Goal: Task Accomplishment & Management: Complete application form

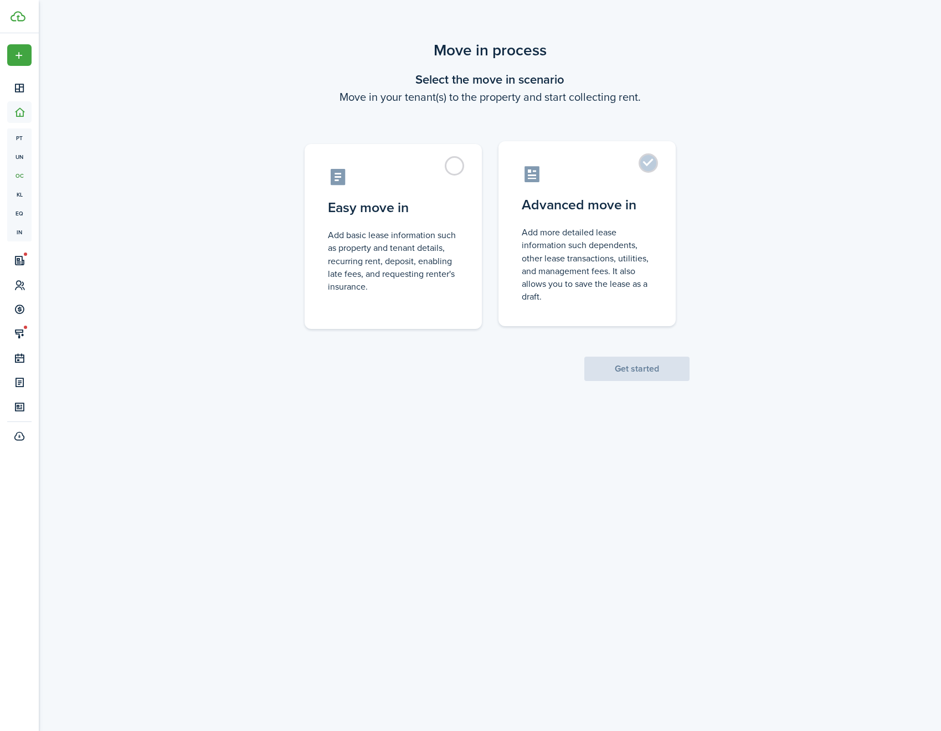
click at [572, 183] on control-radio-card-icon at bounding box center [587, 174] width 131 height 19
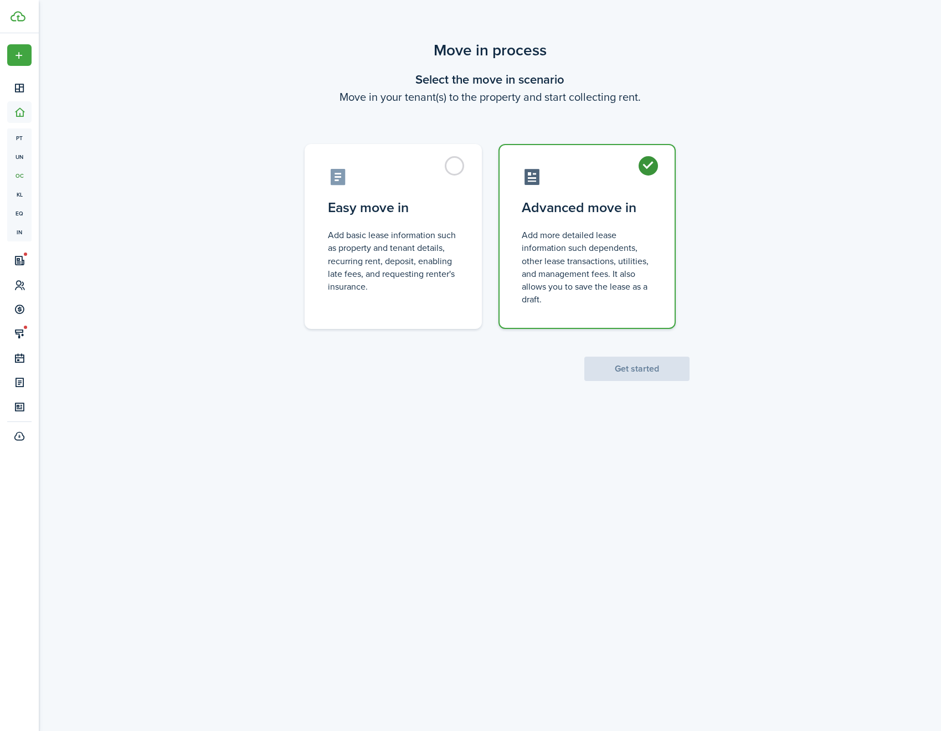
radio input "true"
click at [639, 374] on button "Get started" at bounding box center [636, 369] width 105 height 24
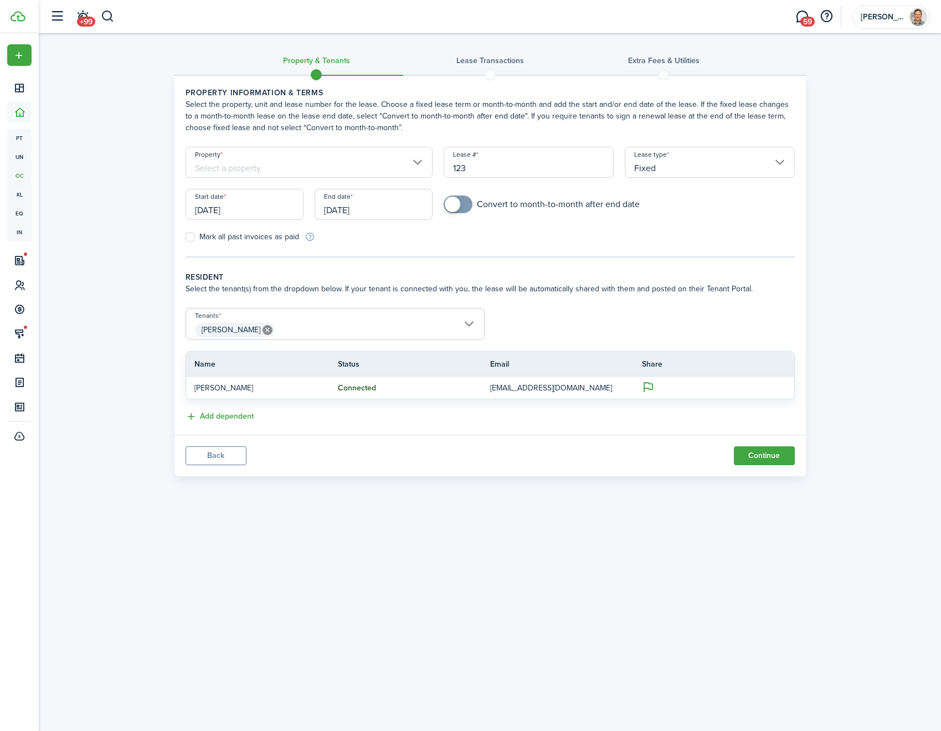
click at [367, 163] on input "Property" at bounding box center [310, 162] width 248 height 31
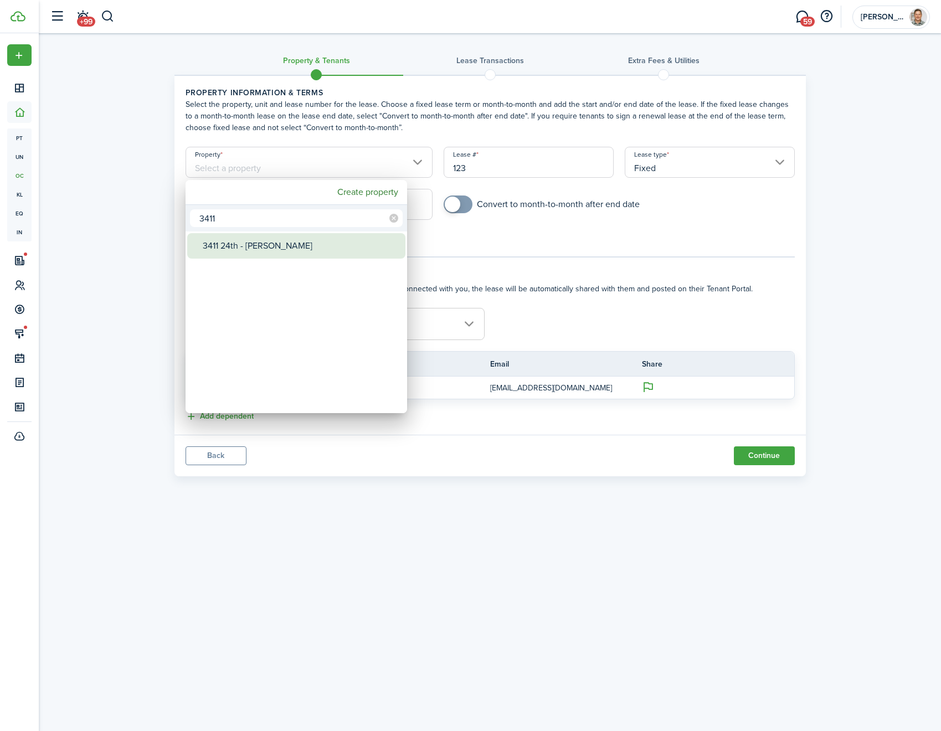
type input "3411"
click at [294, 247] on div "3411 24th - [PERSON_NAME]" at bounding box center [301, 245] width 196 height 25
type input "3411 24th - [PERSON_NAME]"
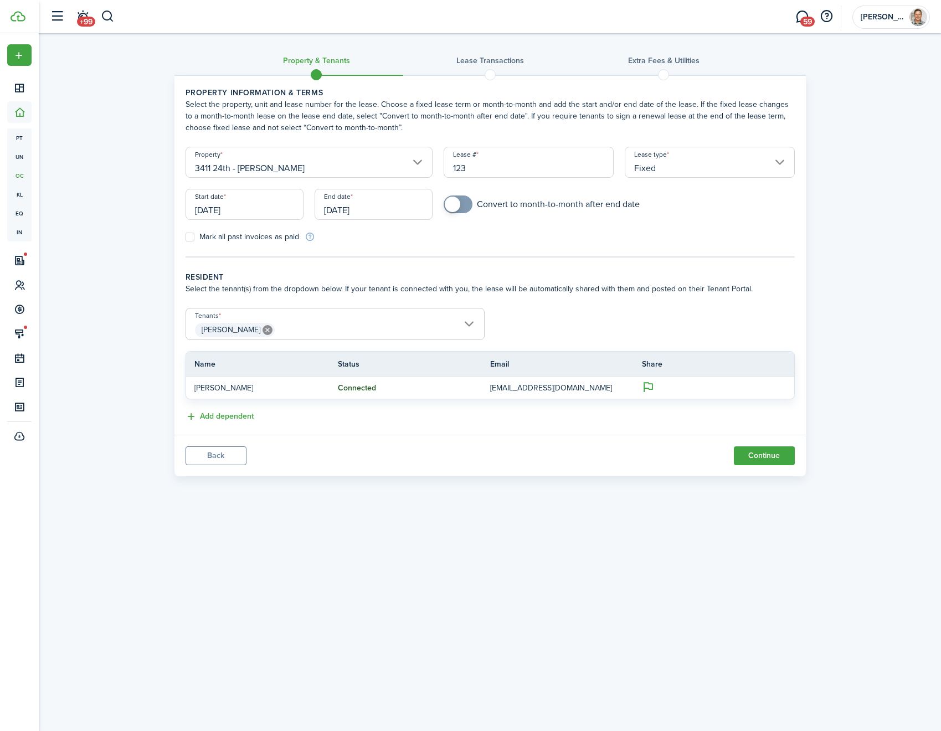
click at [223, 207] on input "[DATE]" at bounding box center [245, 204] width 118 height 31
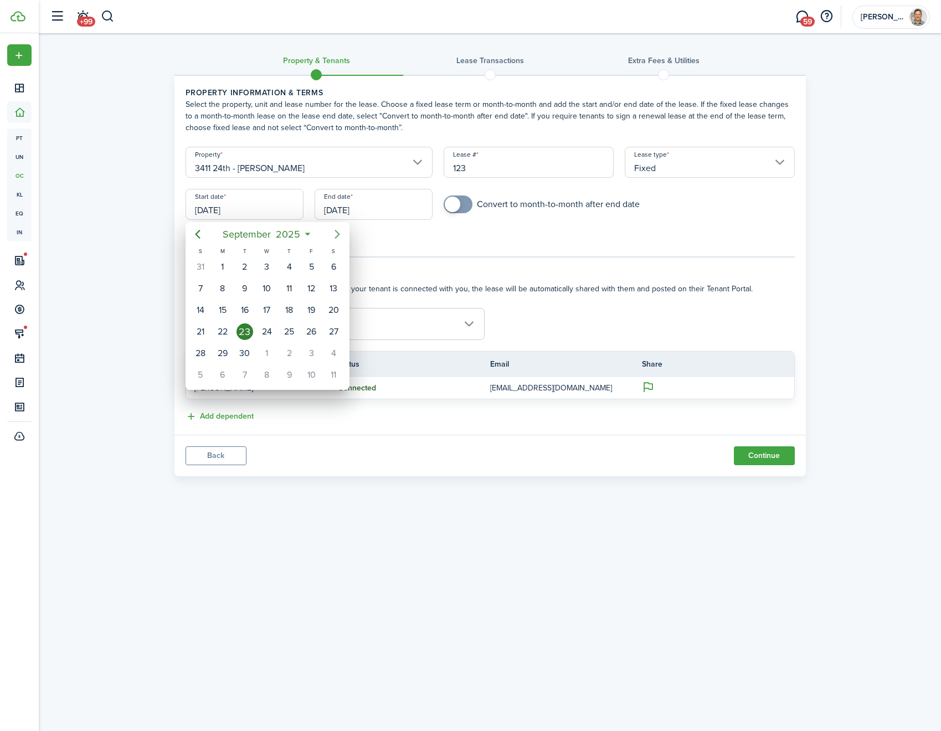
click at [333, 234] on icon "Next page" at bounding box center [337, 234] width 13 height 13
click at [261, 327] on div "22" at bounding box center [267, 331] width 17 height 17
type input "[DATE]"
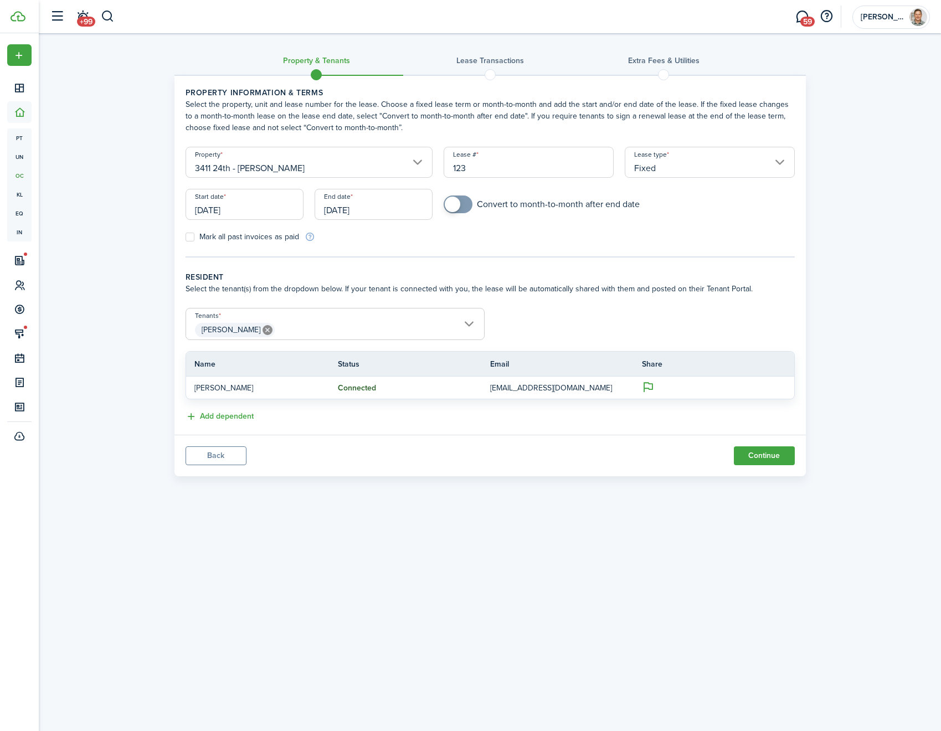
click at [351, 218] on input "[DATE]" at bounding box center [374, 204] width 118 height 31
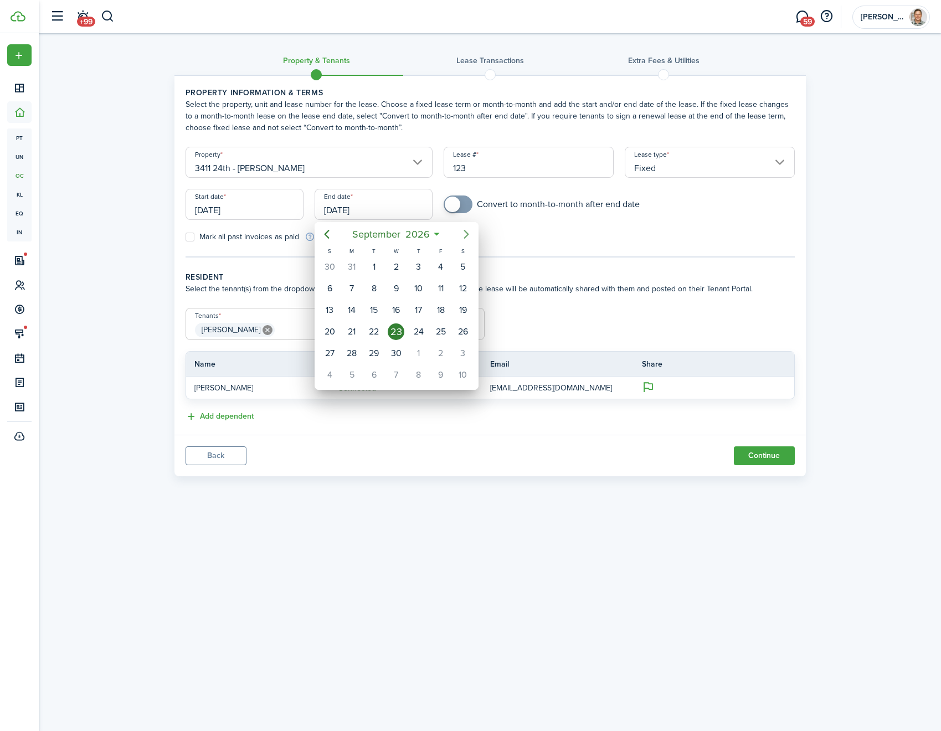
click at [469, 232] on icon "Next page" at bounding box center [466, 234] width 13 height 13
click at [439, 334] on div "22" at bounding box center [441, 331] width 17 height 17
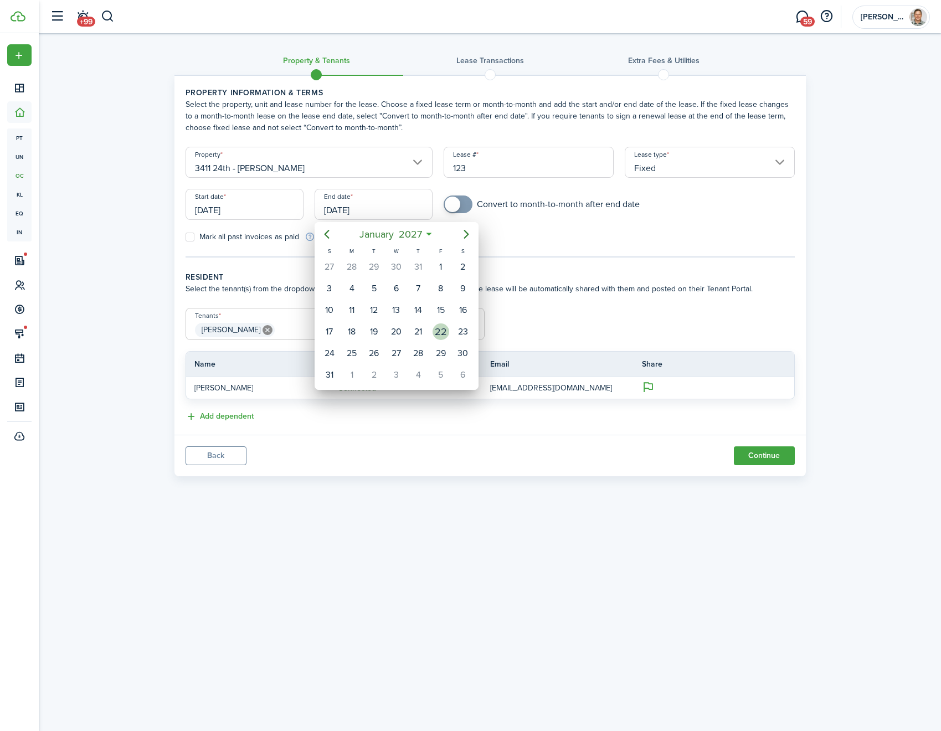
type input "[DATE]"
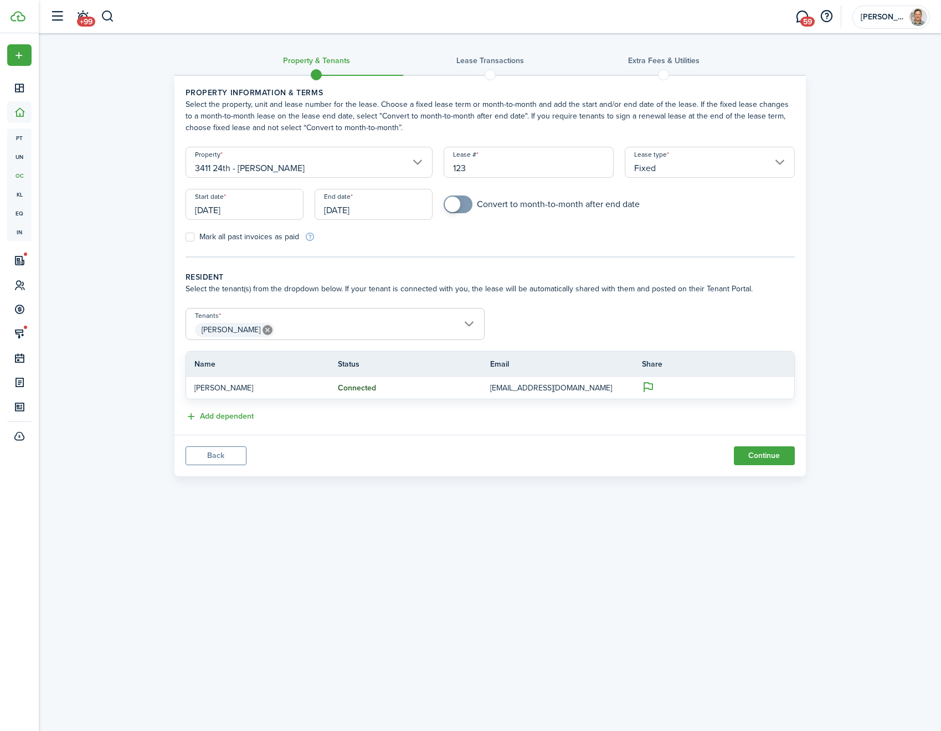
checkbox input "true"
click at [456, 207] on span at bounding box center [453, 205] width 16 height 16
click at [322, 331] on span "[PERSON_NAME]" at bounding box center [335, 330] width 298 height 19
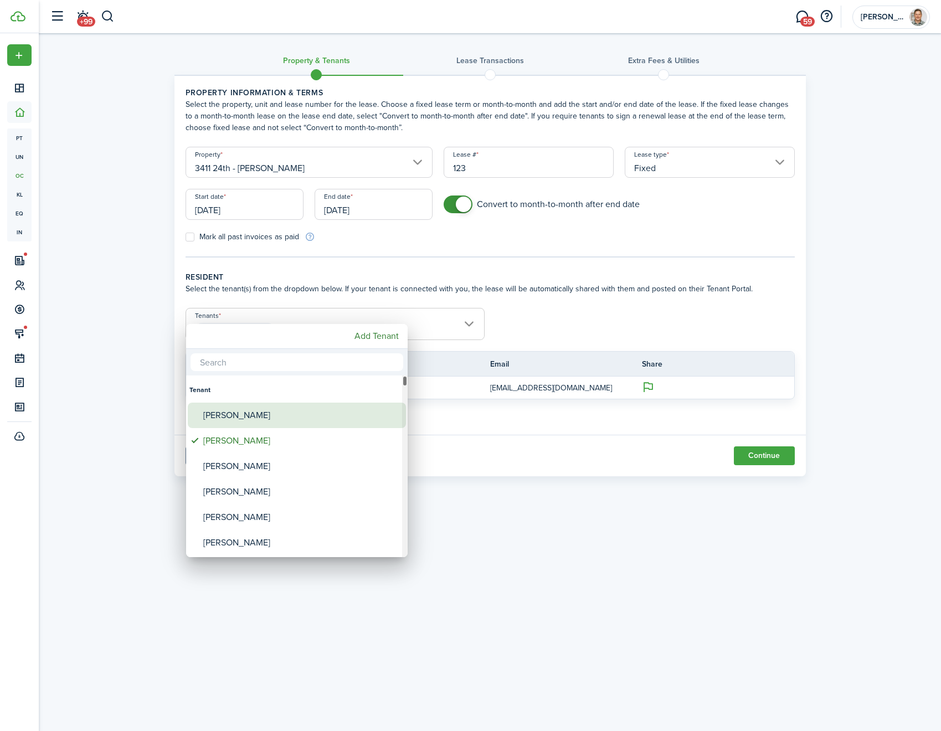
click at [226, 420] on div "[PERSON_NAME]" at bounding box center [301, 415] width 196 height 25
type input "[PERSON_NAME], [PERSON_NAME]"
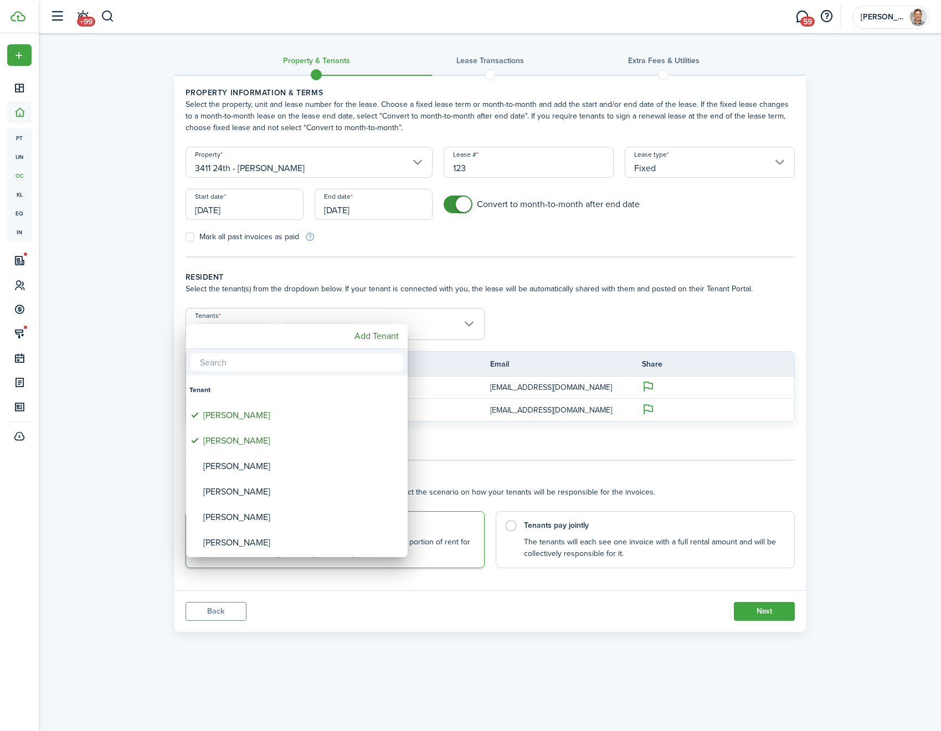
click at [572, 327] on div at bounding box center [470, 365] width 1118 height 908
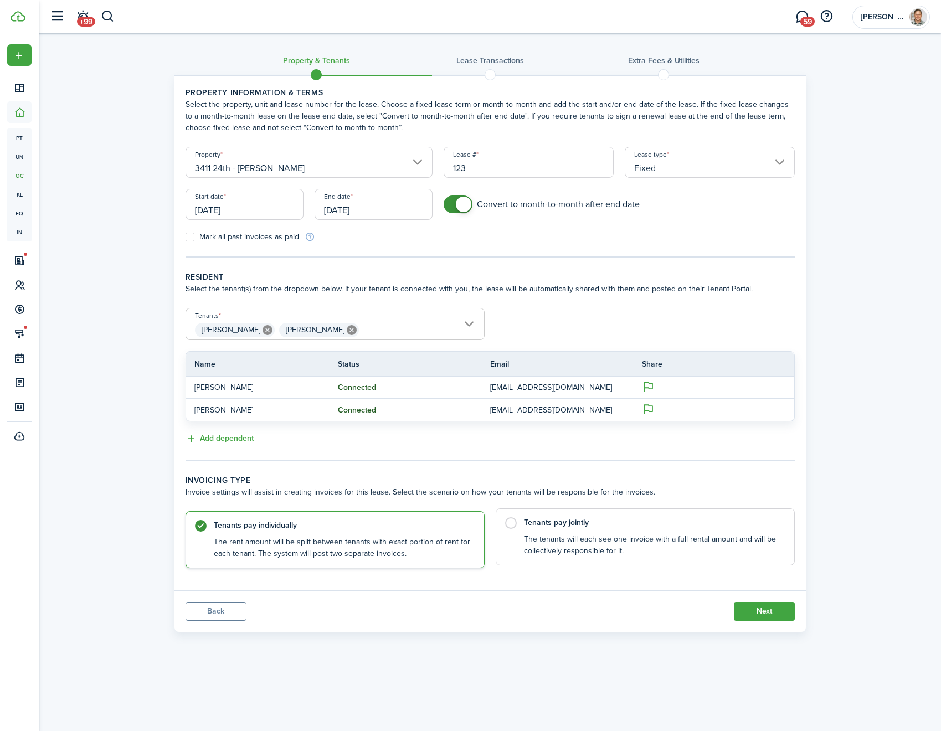
click at [564, 521] on control-radio-card-title "Tenants pay jointly" at bounding box center [653, 522] width 259 height 11
radio input "false"
radio input "true"
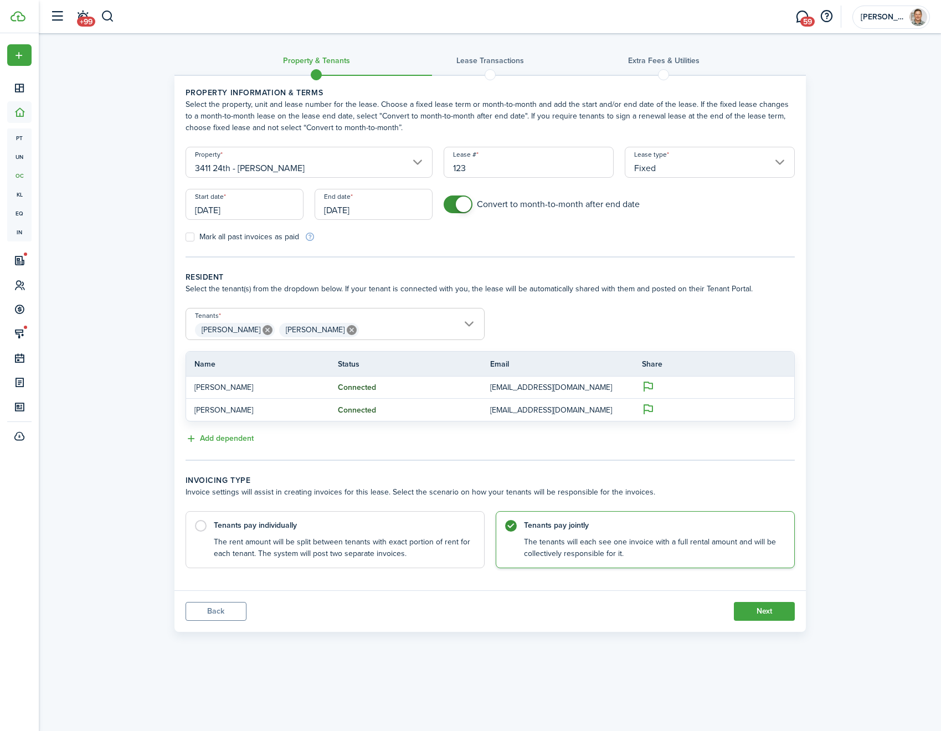
drag, startPoint x: 763, startPoint y: 614, endPoint x: 393, endPoint y: 346, distance: 456.9
click at [407, 362] on panel-main "Property information & terms Select the property, unit and lease number for the…" at bounding box center [489, 353] width 631 height 557
click at [394, 208] on input "[DATE]" at bounding box center [374, 204] width 118 height 31
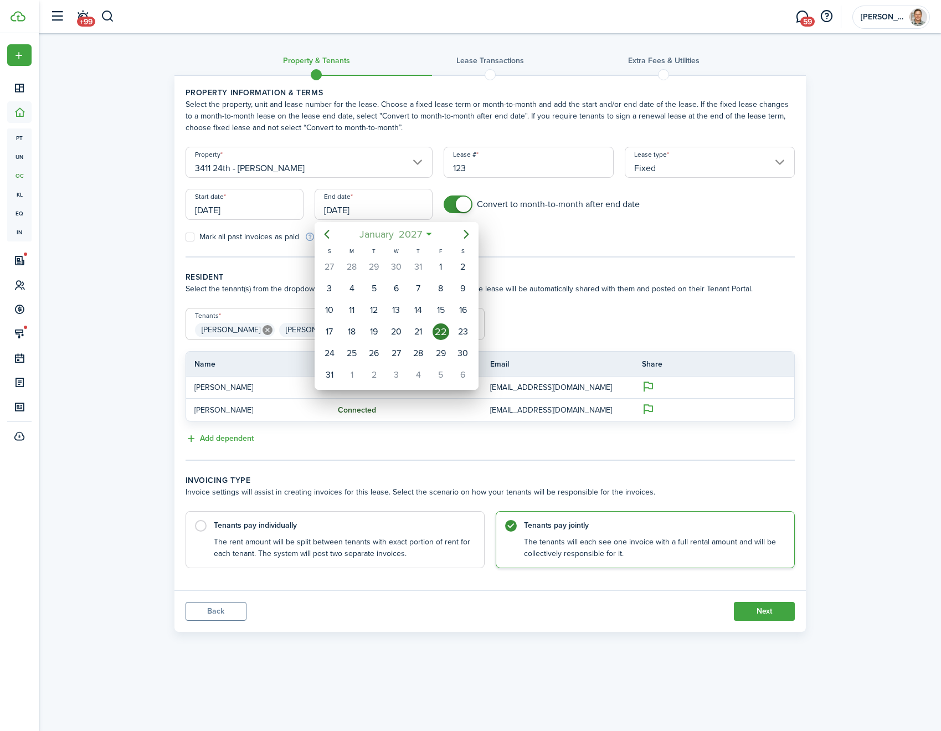
click at [422, 234] on span "2027" at bounding box center [410, 234] width 28 height 20
click at [402, 233] on span "2027" at bounding box center [391, 234] width 28 height 20
click at [450, 334] on div "2026" at bounding box center [448, 334] width 40 height 18
click at [342, 253] on div "Jan" at bounding box center [344, 263] width 44 height 33
click at [416, 331] on div "22" at bounding box center [418, 331] width 17 height 17
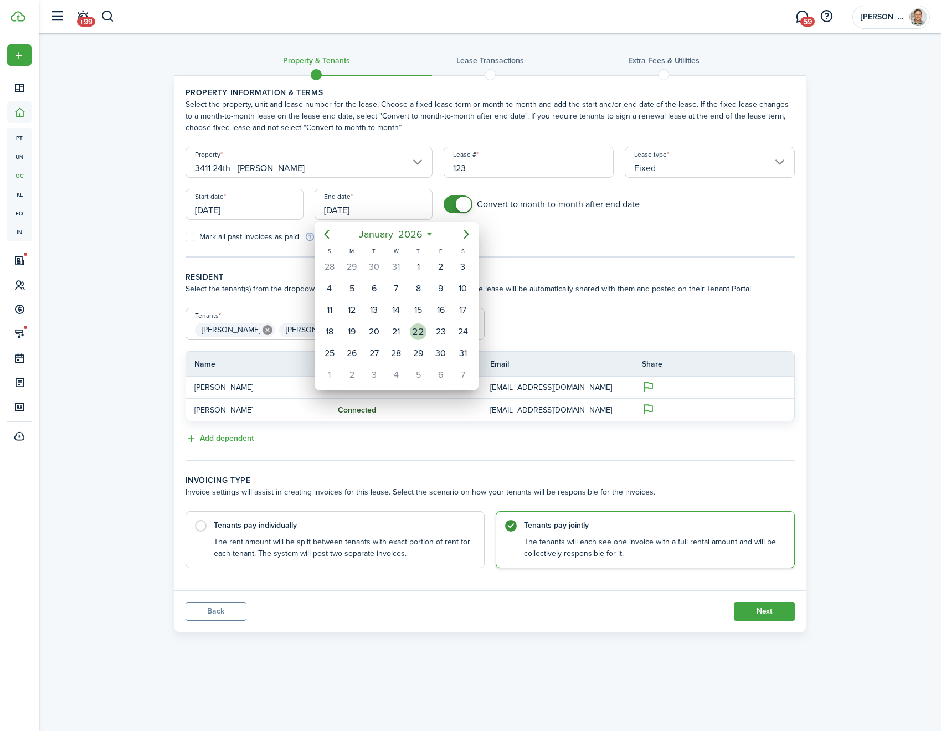
type input "[DATE]"
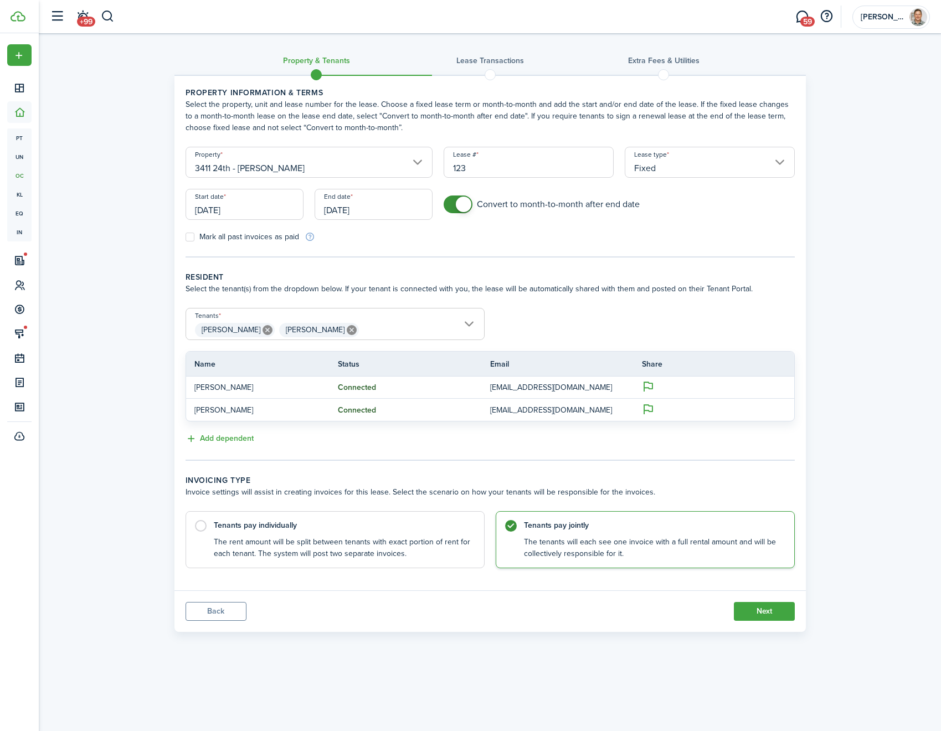
click at [525, 244] on tc-wizard-step "Property information & terms Select the property, unit and lease number for the…" at bounding box center [490, 172] width 609 height 171
click at [772, 613] on button "Next" at bounding box center [764, 611] width 61 height 19
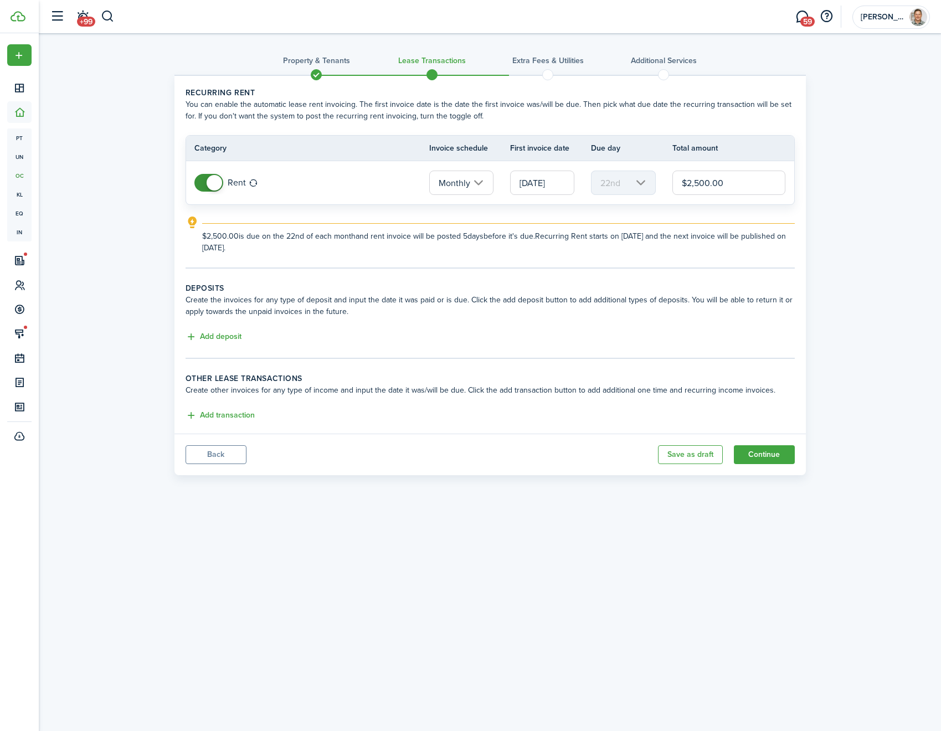
click at [539, 183] on input "[DATE]" at bounding box center [542, 183] width 64 height 24
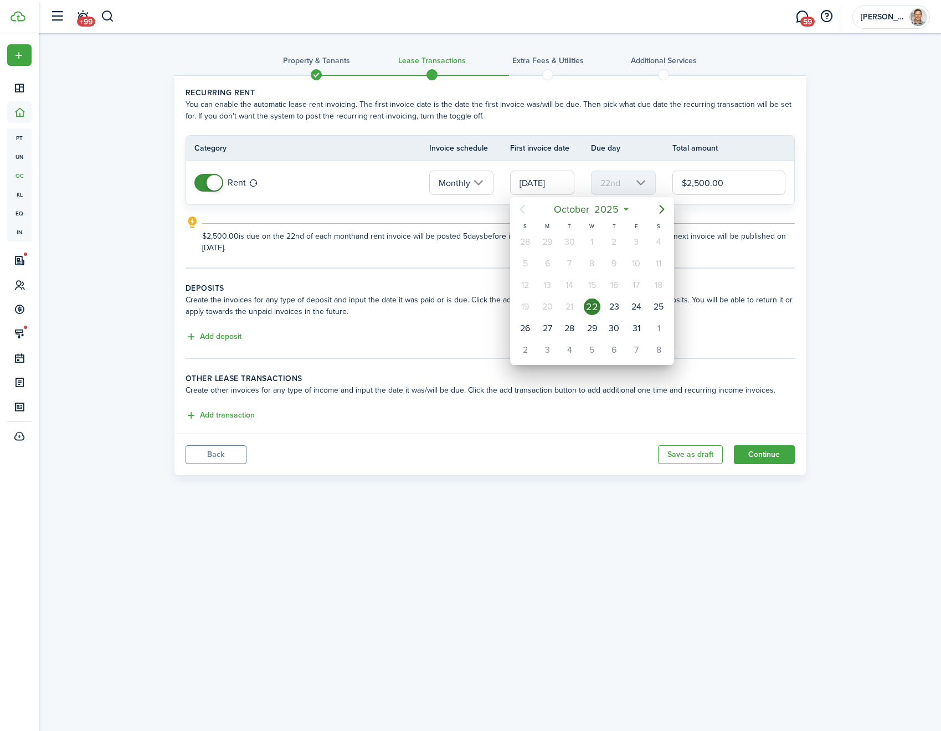
click at [720, 183] on div at bounding box center [470, 365] width 1118 height 908
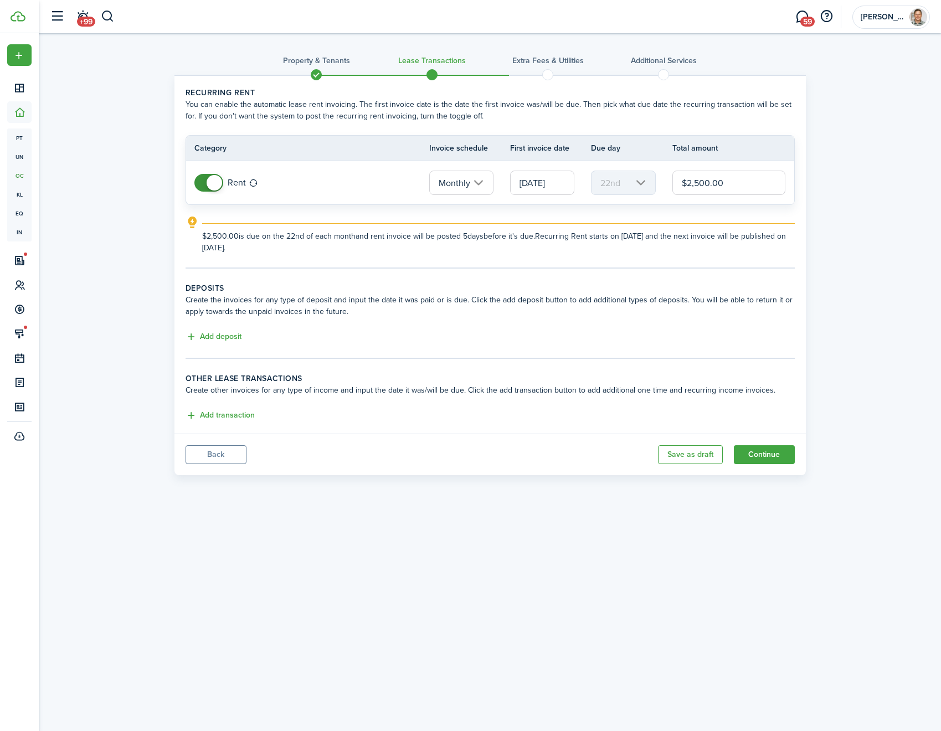
click at [539, 186] on input "[DATE]" at bounding box center [542, 183] width 64 height 24
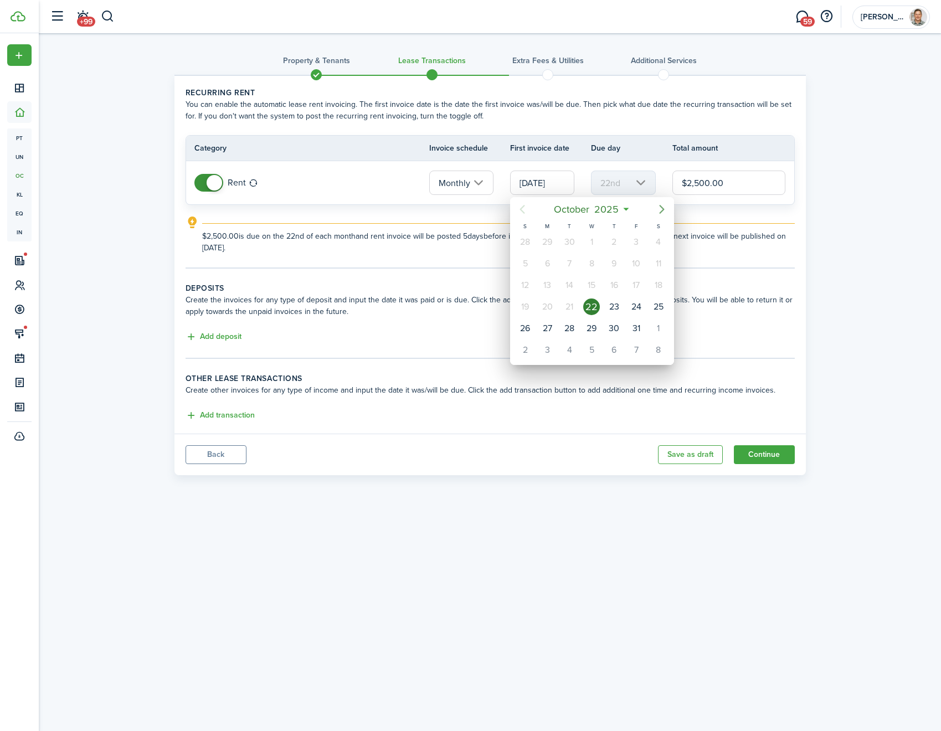
click at [661, 209] on icon "Next page" at bounding box center [661, 209] width 13 height 13
click at [656, 307] on div "22" at bounding box center [658, 307] width 17 height 17
type input "[DATE]"
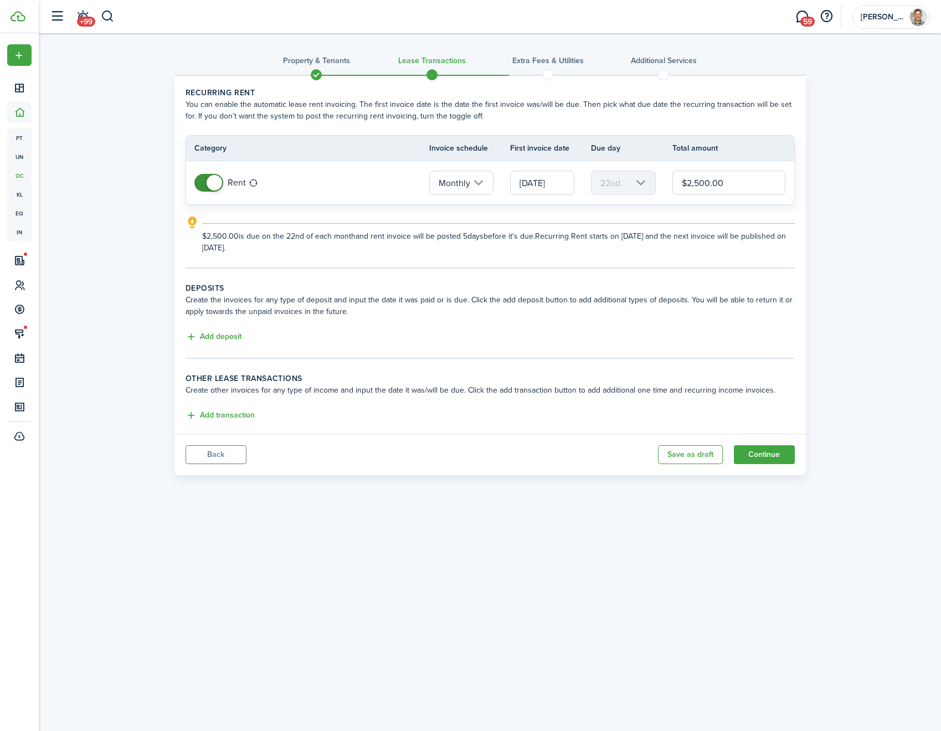
click at [708, 222] on explanation "$2,500.00 is due on the 22nd of each month and rent invoice will be posted 5 da…" at bounding box center [490, 235] width 609 height 38
click at [235, 334] on button "Add deposit" at bounding box center [214, 337] width 56 height 13
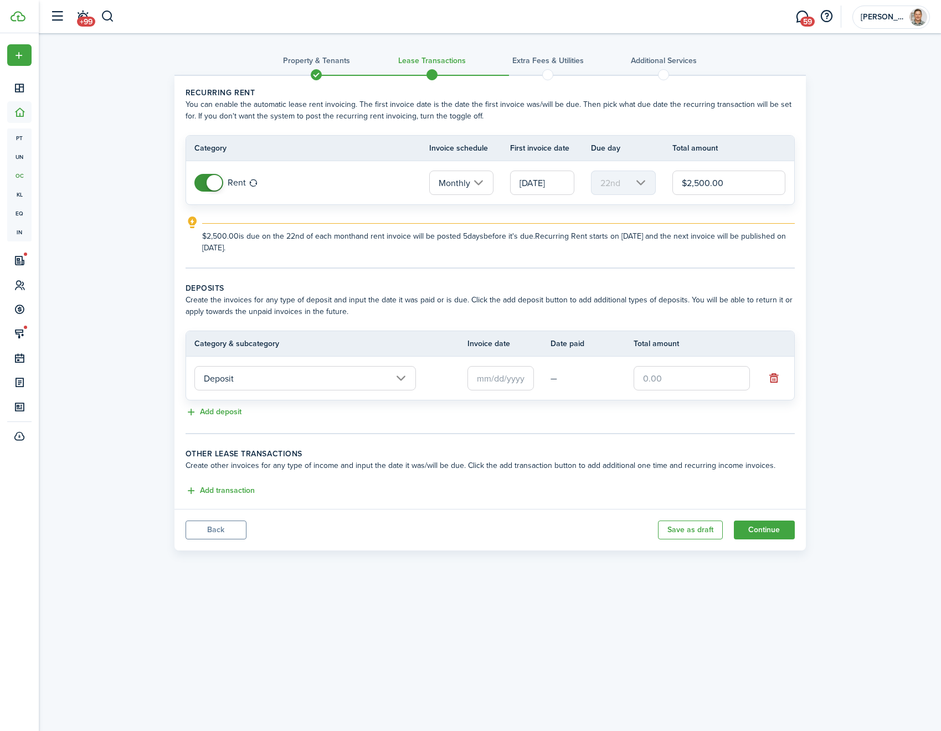
click at [279, 379] on input "Deposit" at bounding box center [305, 378] width 222 height 24
click at [281, 376] on input "Deposit" at bounding box center [305, 378] width 222 height 24
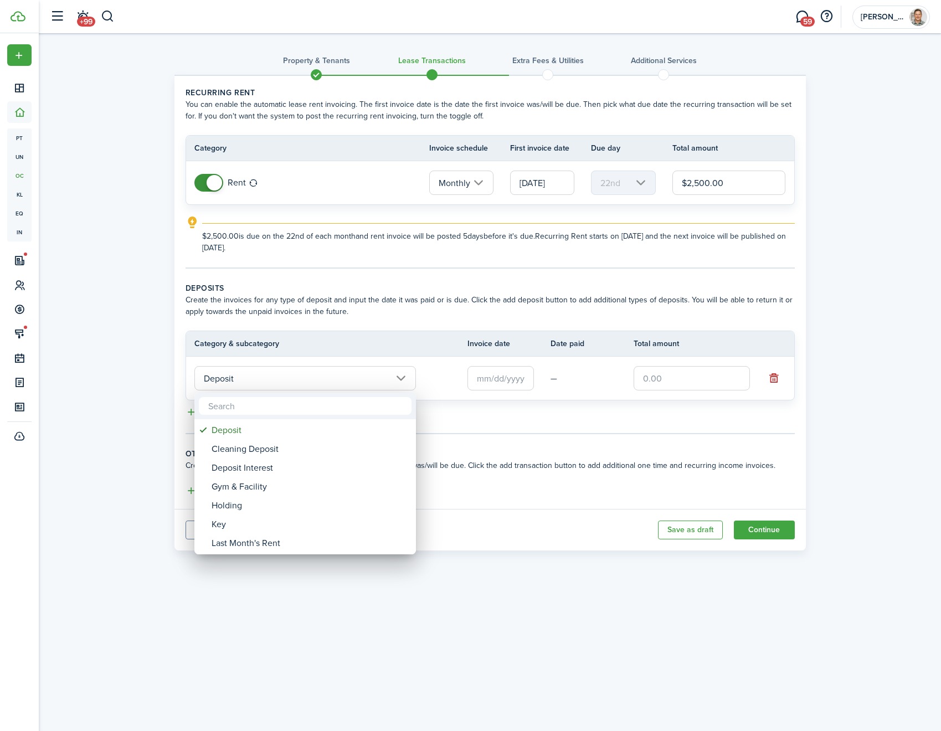
click at [280, 405] on input "text" at bounding box center [305, 406] width 213 height 18
type input "sec"
click at [254, 447] on div "Security Deposit" at bounding box center [310, 449] width 196 height 19
type input "Deposit / Security Deposit"
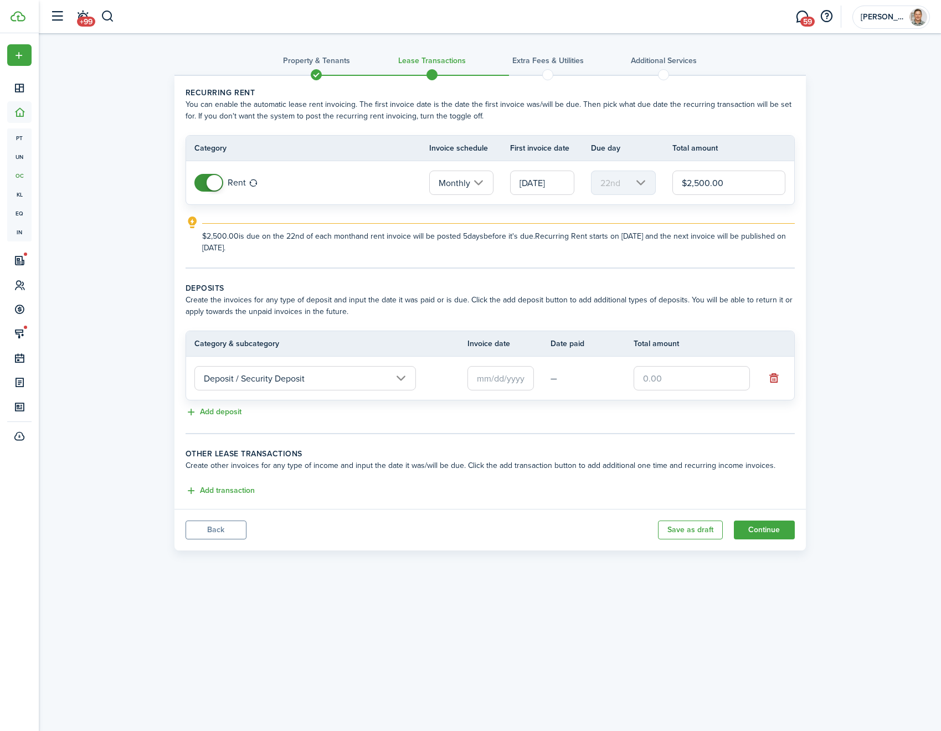
click at [495, 385] on input "text" at bounding box center [500, 378] width 66 height 24
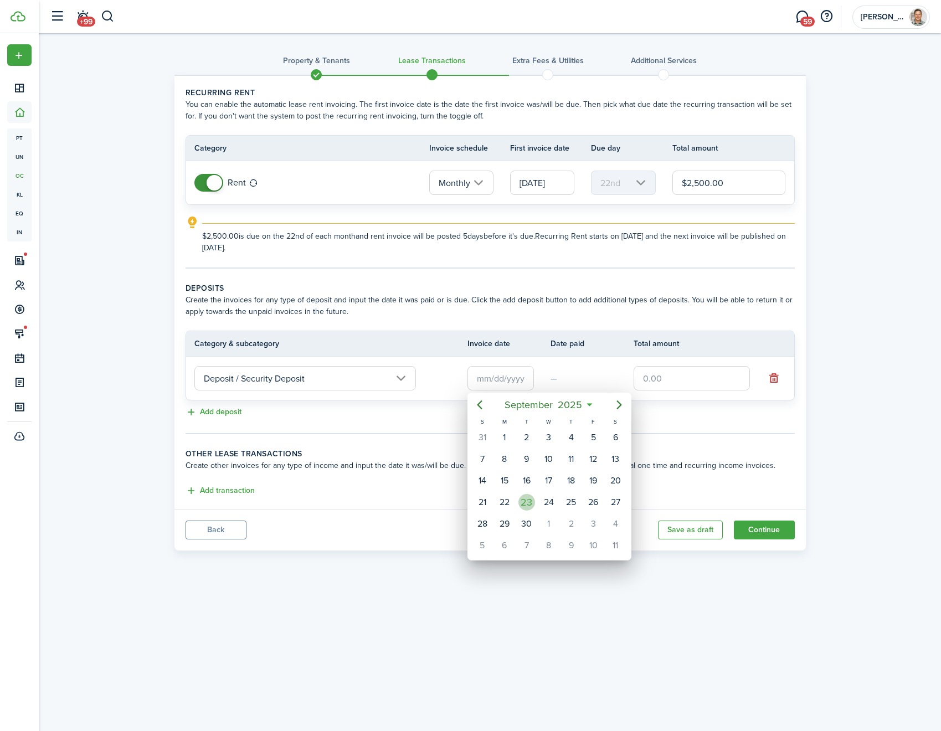
drag, startPoint x: 523, startPoint y: 497, endPoint x: 530, endPoint y: 490, distance: 10.2
click at [523, 497] on div "23" at bounding box center [526, 502] width 17 height 17
type input "[DATE]"
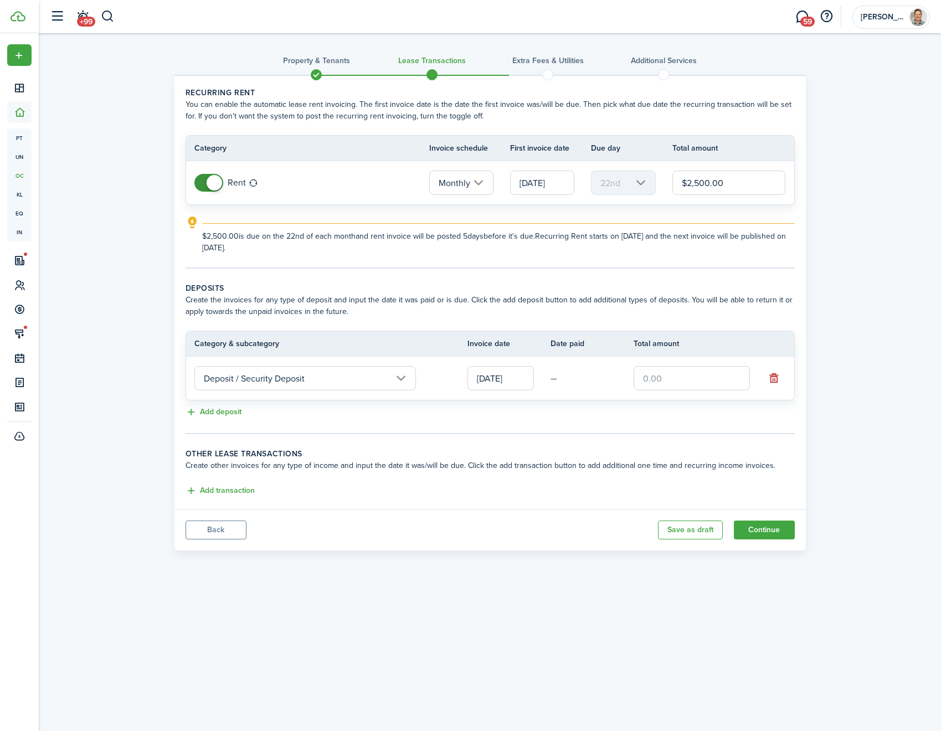
click at [679, 382] on input "text" at bounding box center [692, 378] width 116 height 24
type input "$1,000.00"
click at [487, 422] on tc-wizard-step "Deposits Create the invoices for any type of deposit and input the date it was …" at bounding box center [490, 358] width 609 height 152
click at [219, 487] on button "Add transaction" at bounding box center [220, 491] width 69 height 13
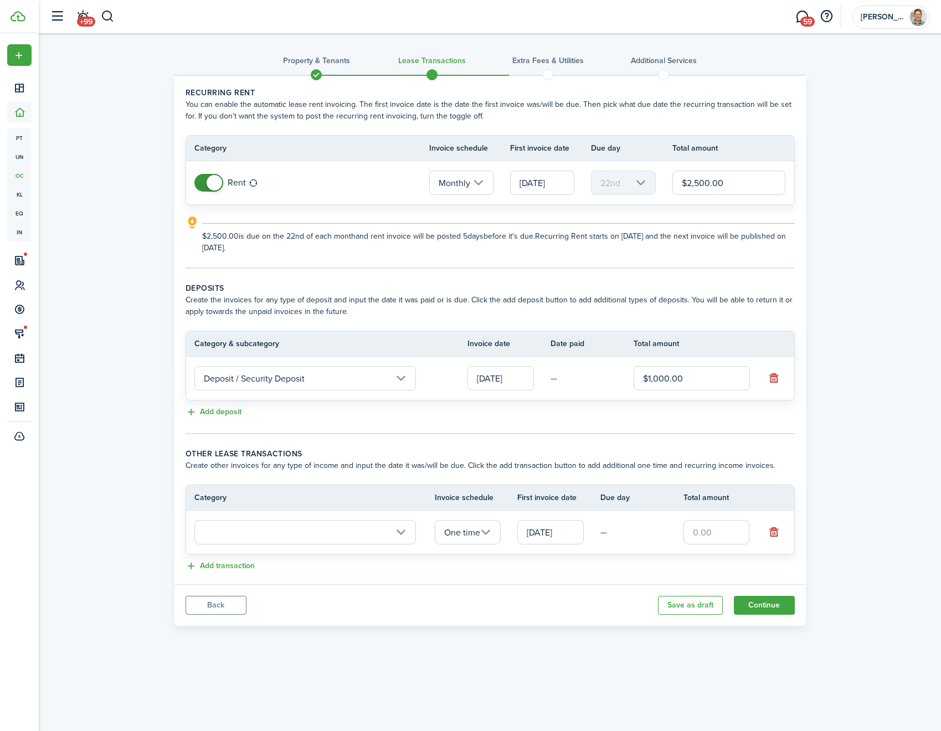
click at [276, 536] on input "text" at bounding box center [305, 532] width 222 height 24
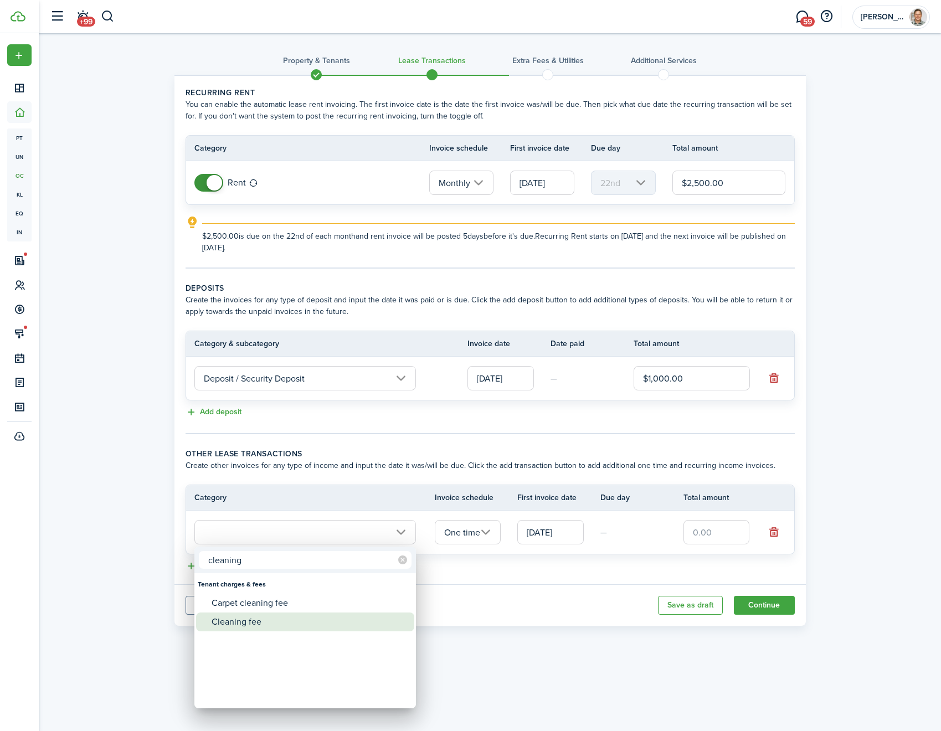
type input "cleaning"
click at [262, 622] on div "Cleaning fee" at bounding box center [310, 622] width 196 height 19
type input "Tenant charges & fees / Cleaning fee"
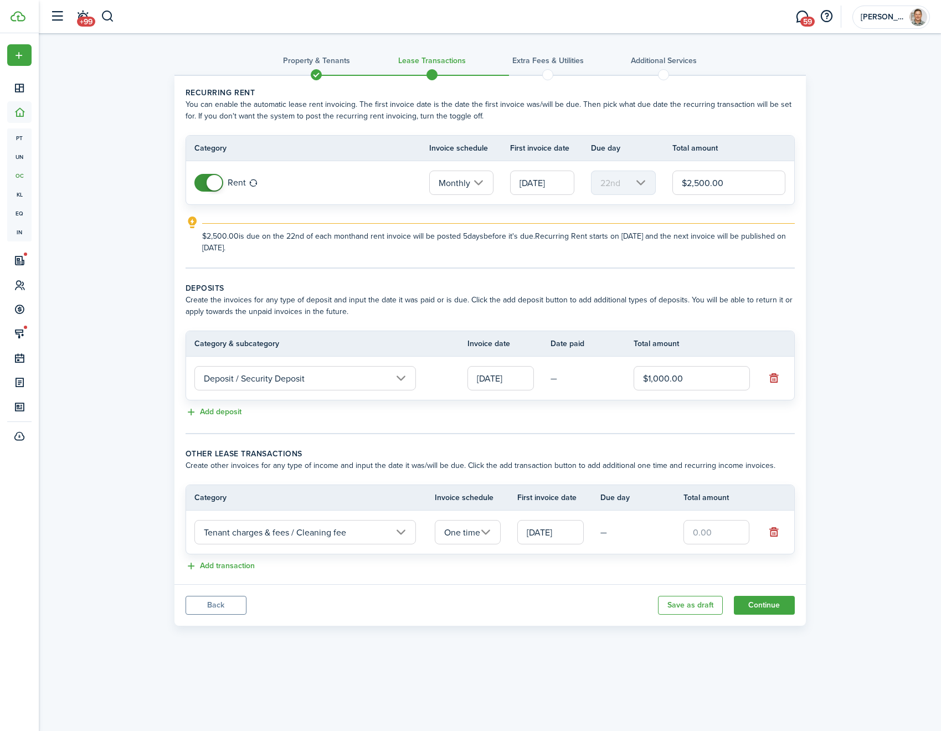
click at [546, 530] on input "[DATE]" at bounding box center [550, 532] width 66 height 24
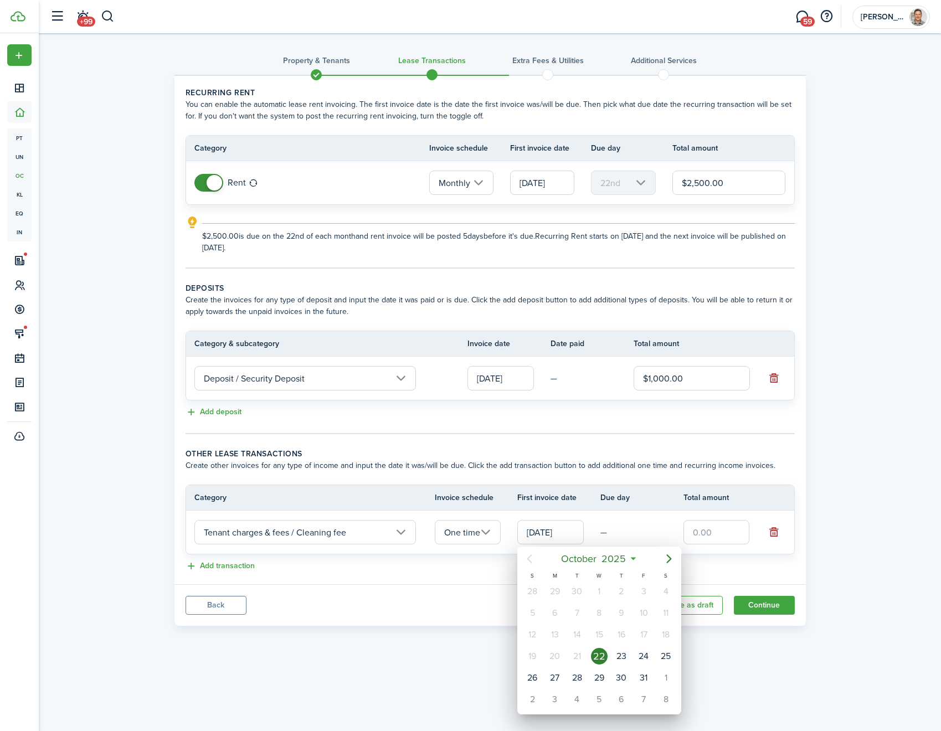
click at [402, 415] on div at bounding box center [470, 365] width 1118 height 908
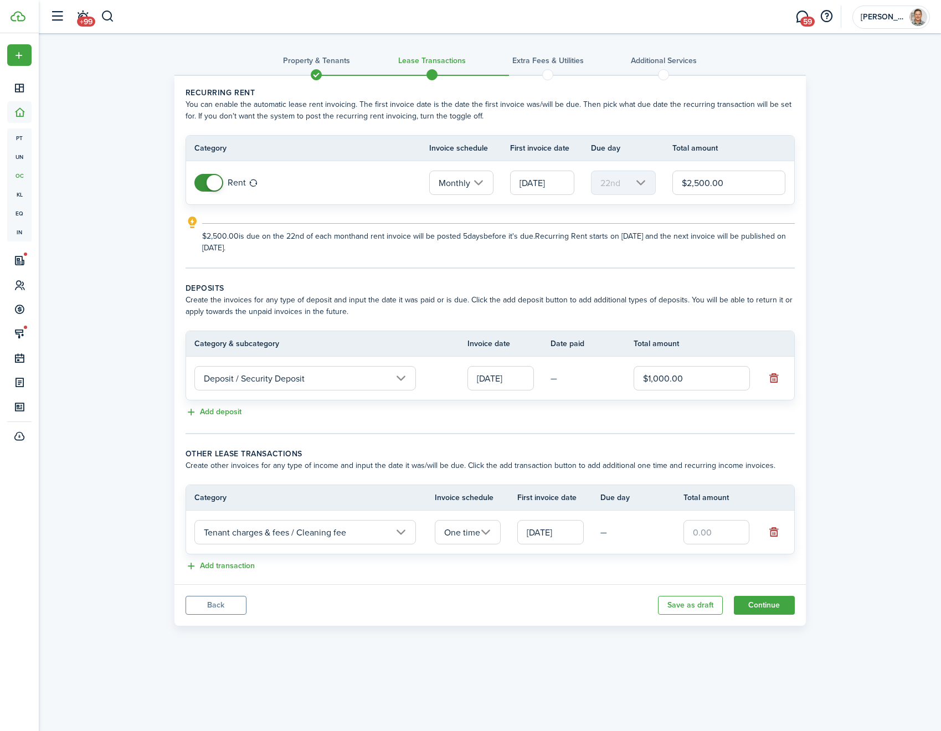
click at [699, 532] on input "text" at bounding box center [717, 532] width 66 height 24
click at [380, 428] on tc-wizard-step "Deposits Create the invoices for any type of deposit and input the date it was …" at bounding box center [490, 358] width 609 height 152
click at [237, 413] on button "Add deposit" at bounding box center [214, 412] width 56 height 13
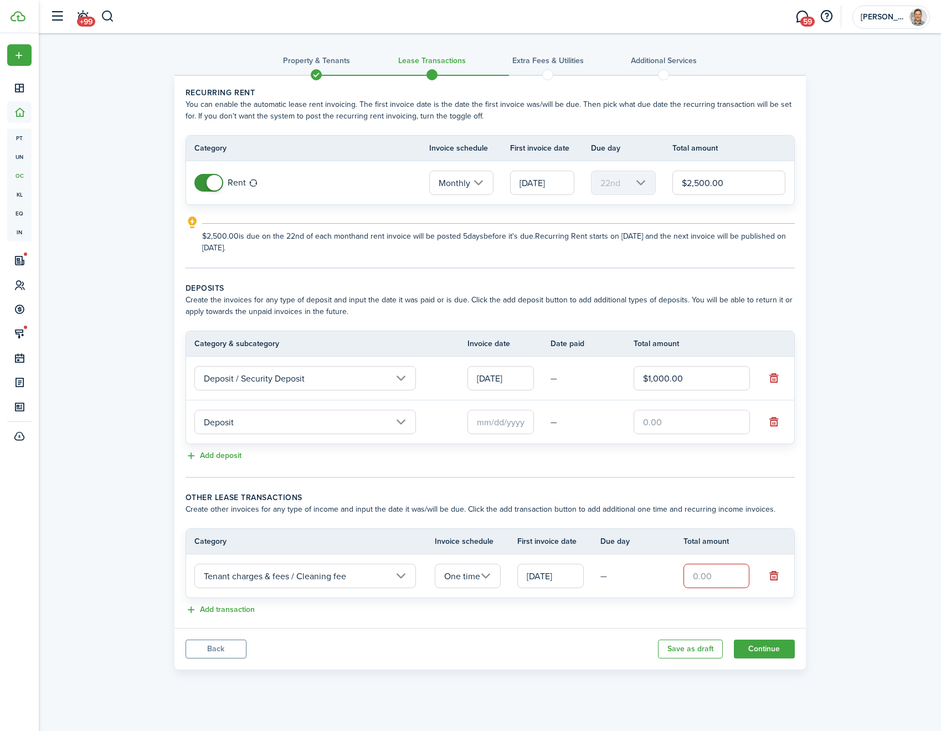
click at [256, 425] on input "Deposit" at bounding box center [305, 422] width 222 height 24
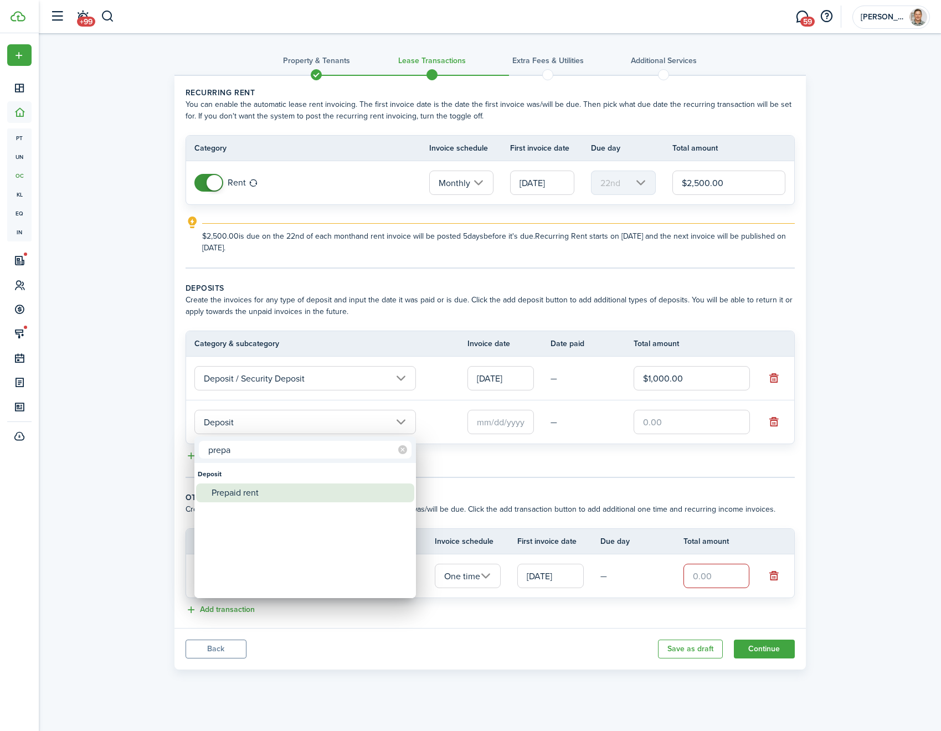
type input "prepa"
click at [280, 501] on div "Prepaid rent" at bounding box center [310, 493] width 196 height 19
type input "Deposit / Prepaid rent"
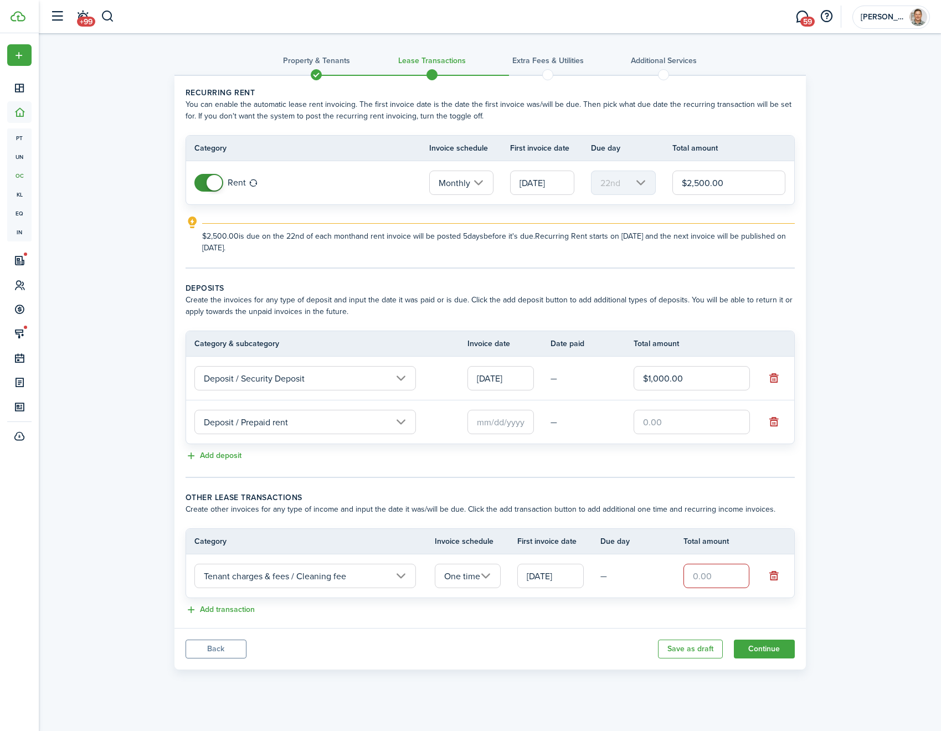
click at [508, 426] on input "text" at bounding box center [500, 422] width 66 height 24
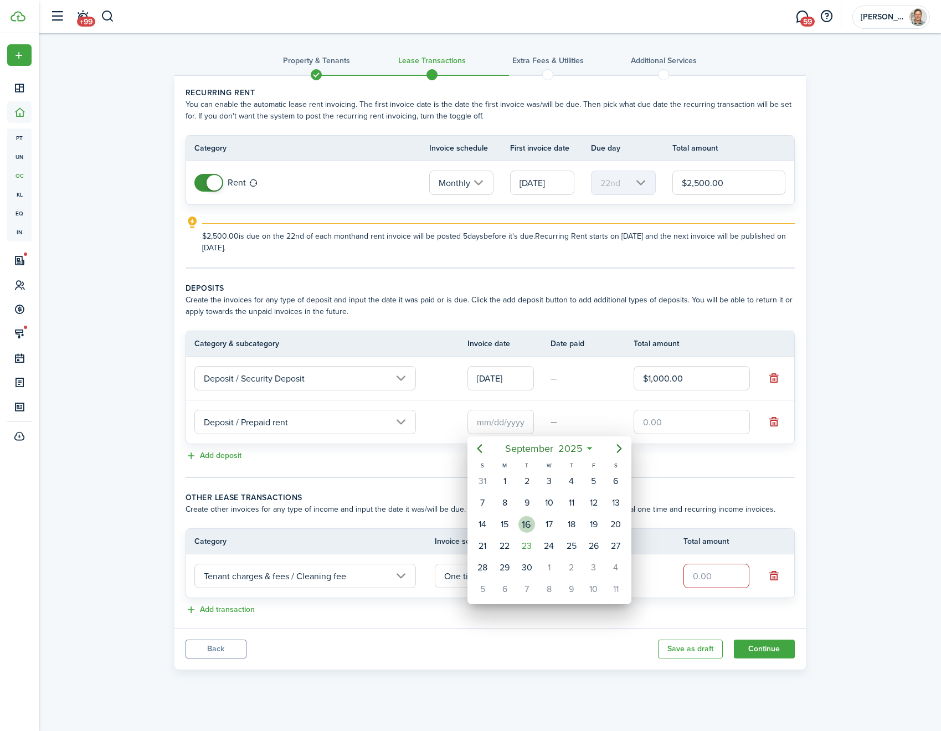
click at [520, 537] on div "23" at bounding box center [527, 546] width 22 height 21
type input "[DATE]"
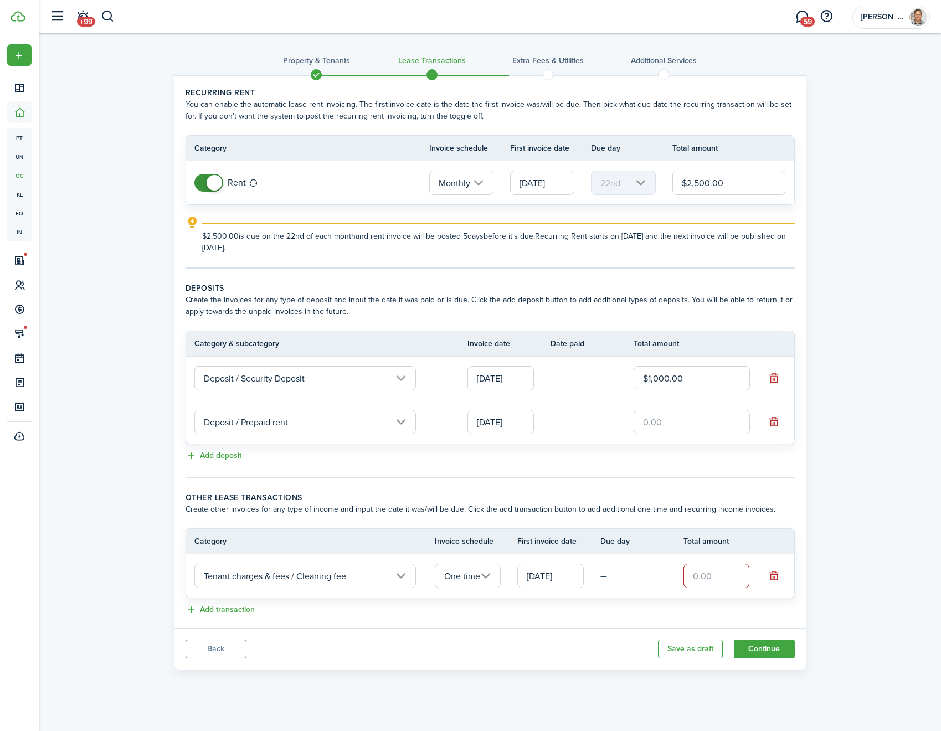
click at [681, 426] on input "text" at bounding box center [692, 422] width 116 height 24
type input "$2,500.00"
click at [626, 455] on div "Add deposit" at bounding box center [490, 456] width 609 height 13
click at [707, 581] on input "text" at bounding box center [717, 576] width 66 height 24
type input "$200.00"
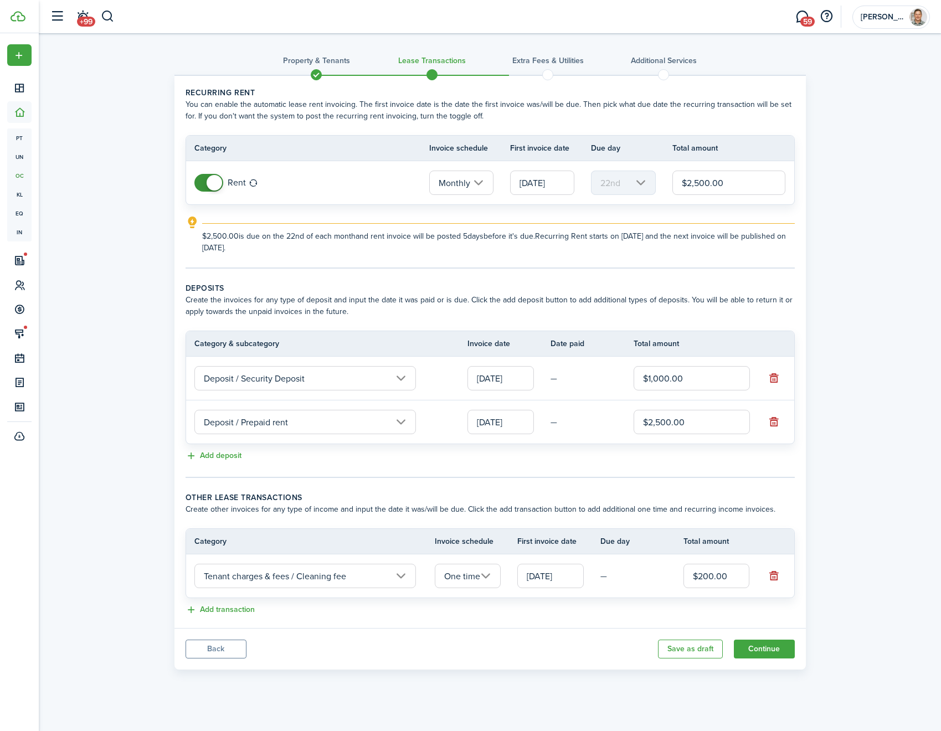
click at [317, 594] on tr "Tenant charges & fees / Cleaning fee One time [DATE] — $200.00" at bounding box center [490, 575] width 608 height 43
click at [239, 612] on button "Add transaction" at bounding box center [220, 610] width 69 height 13
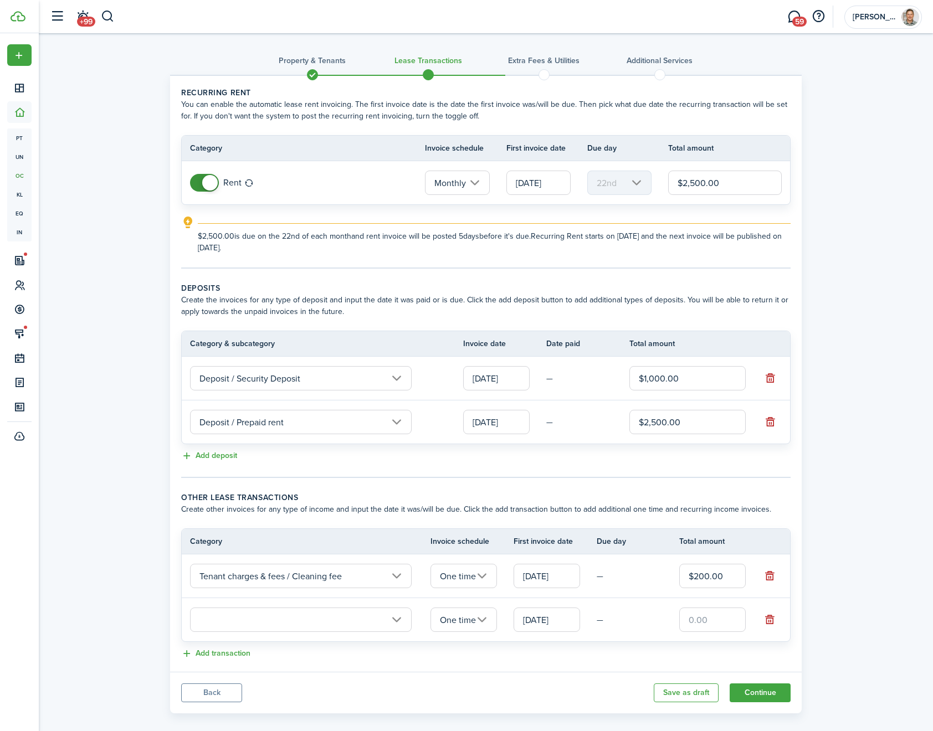
click at [251, 635] on tr "One time [DATE] —" at bounding box center [486, 619] width 608 height 43
click at [252, 626] on input "text" at bounding box center [301, 620] width 222 height 24
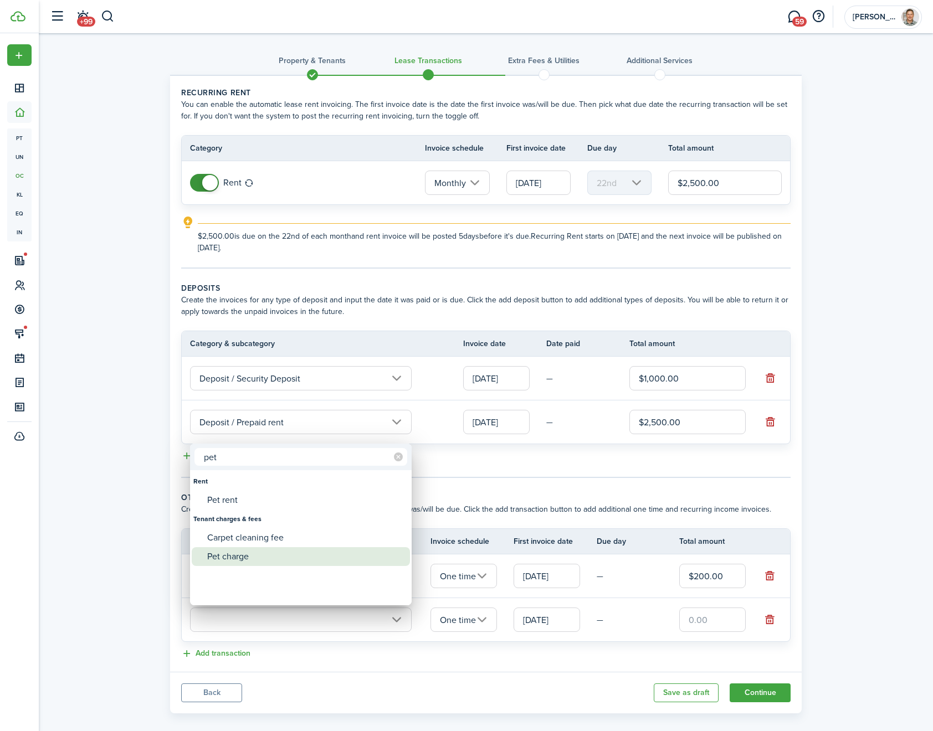
type input "pet"
click at [246, 557] on div "Pet charge" at bounding box center [305, 556] width 196 height 19
type input "Tenant charges & fees / Pet charge"
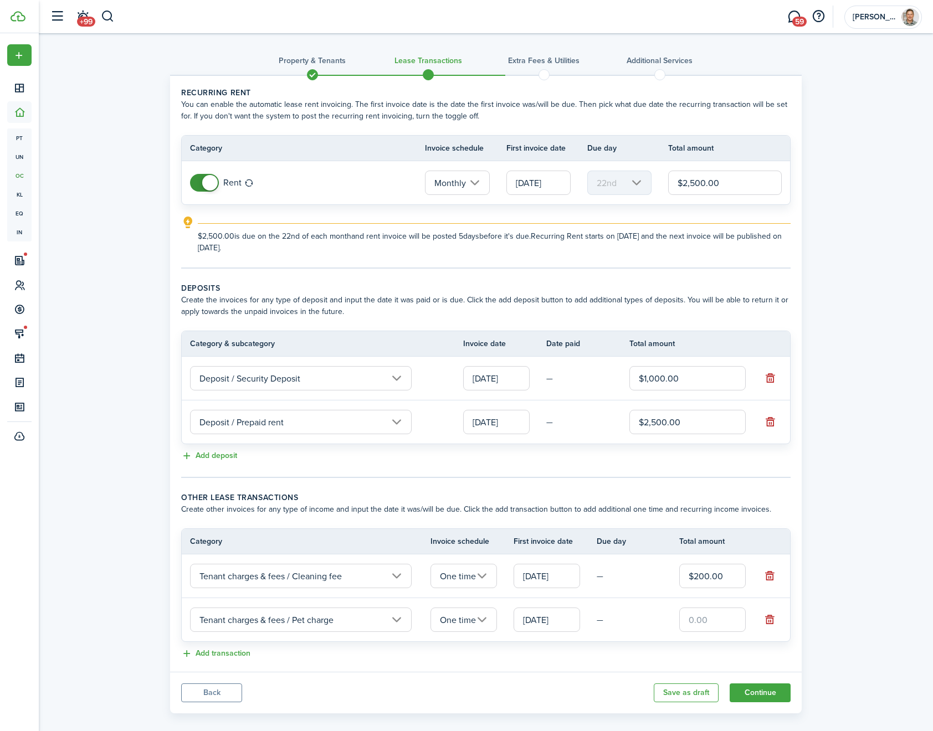
click at [716, 630] on input "text" at bounding box center [712, 620] width 66 height 24
type input "$250.00"
click at [520, 658] on div "Add transaction" at bounding box center [485, 653] width 609 height 13
click at [469, 622] on input "One time" at bounding box center [463, 620] width 66 height 24
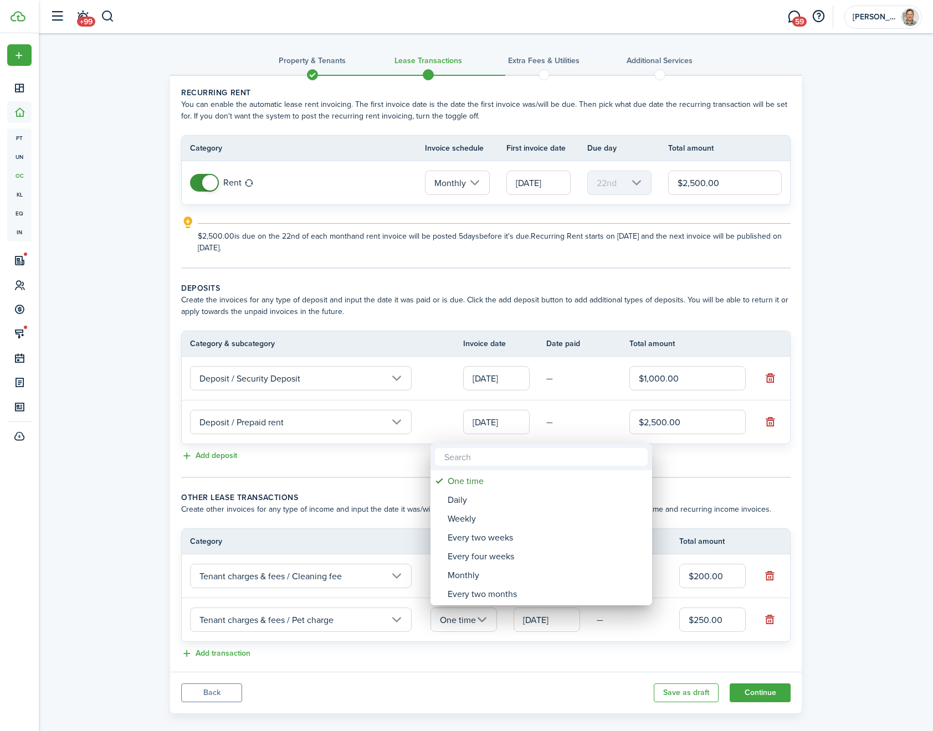
click at [486, 646] on div at bounding box center [466, 365] width 1110 height 908
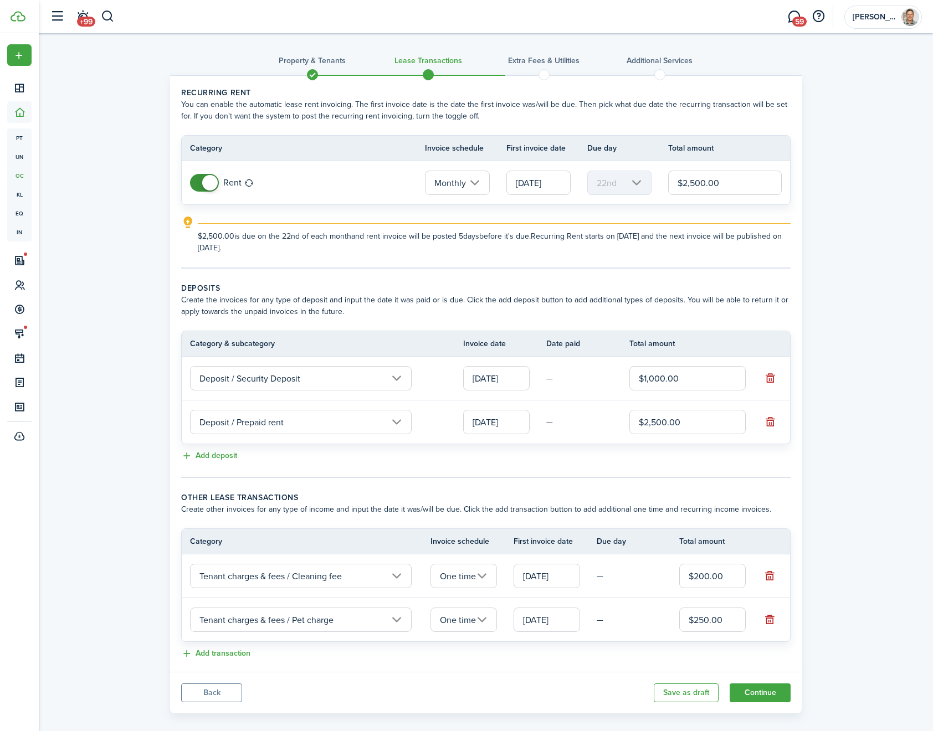
click at [540, 623] on input "[DATE]" at bounding box center [546, 620] width 66 height 24
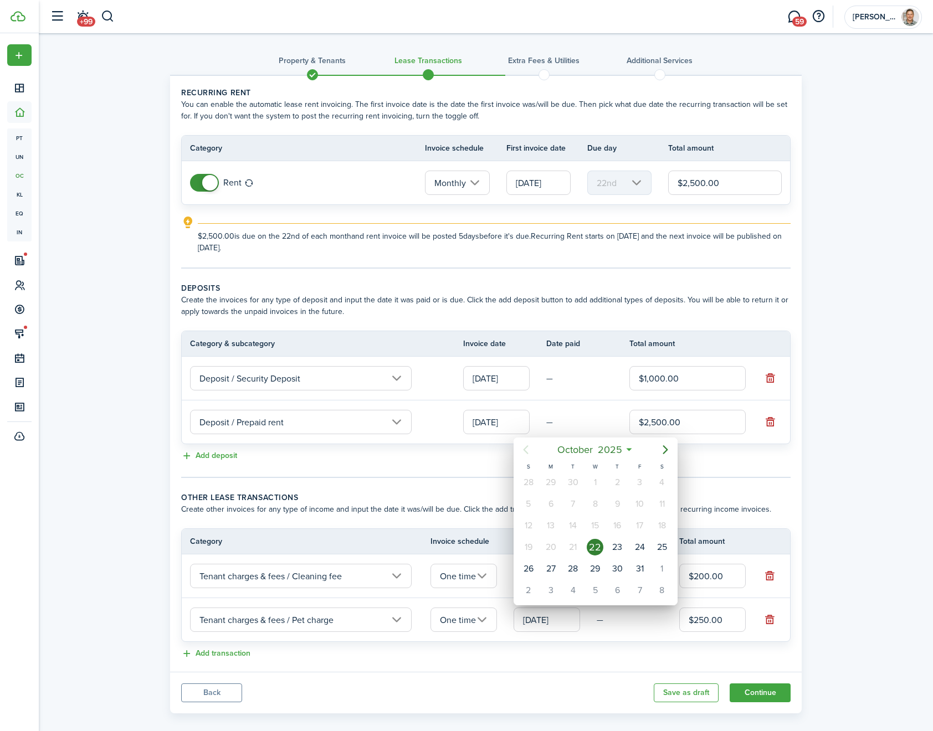
click at [448, 650] on div at bounding box center [466, 365] width 1110 height 908
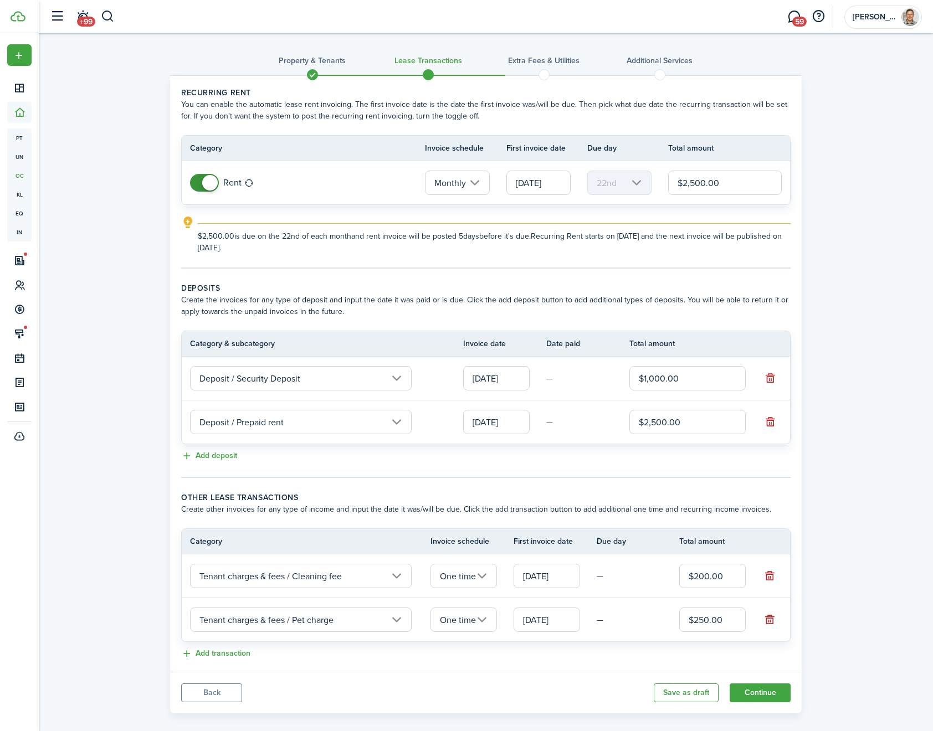
click at [549, 618] on input "[DATE]" at bounding box center [546, 620] width 66 height 24
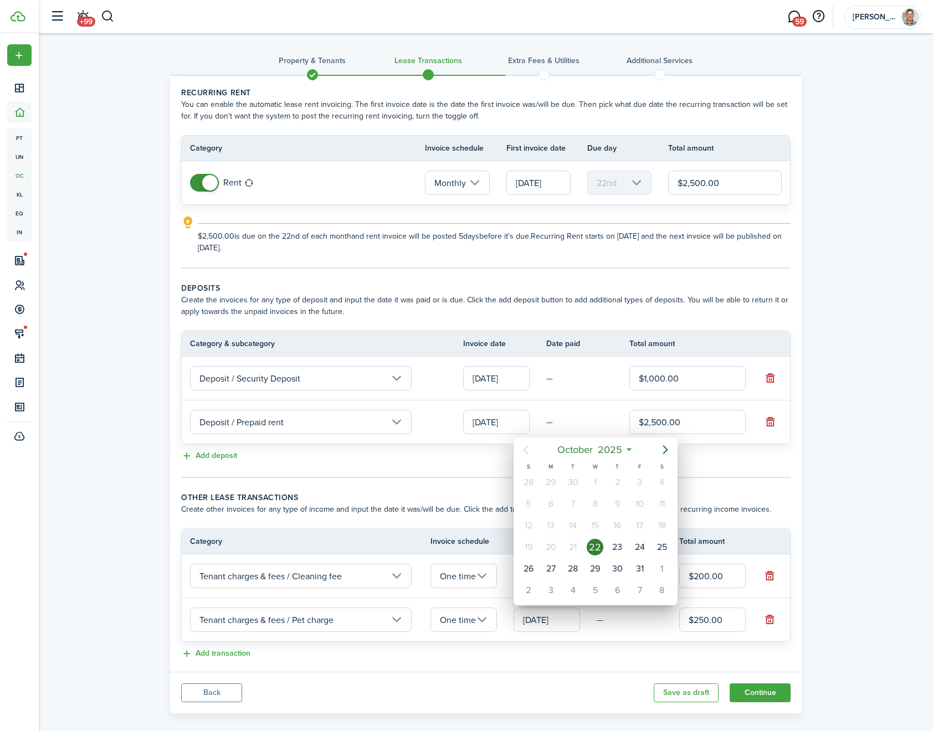
click at [564, 515] on div "14" at bounding box center [573, 525] width 22 height 21
click at [488, 654] on div at bounding box center [466, 365] width 1110 height 908
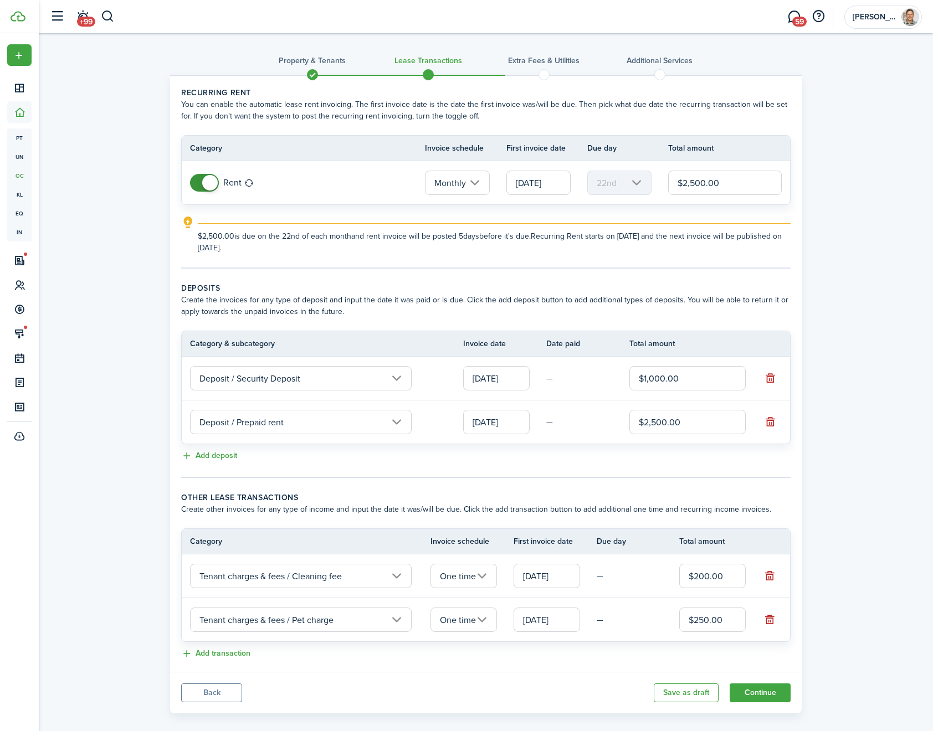
click at [539, 628] on input "[DATE]" at bounding box center [546, 620] width 66 height 24
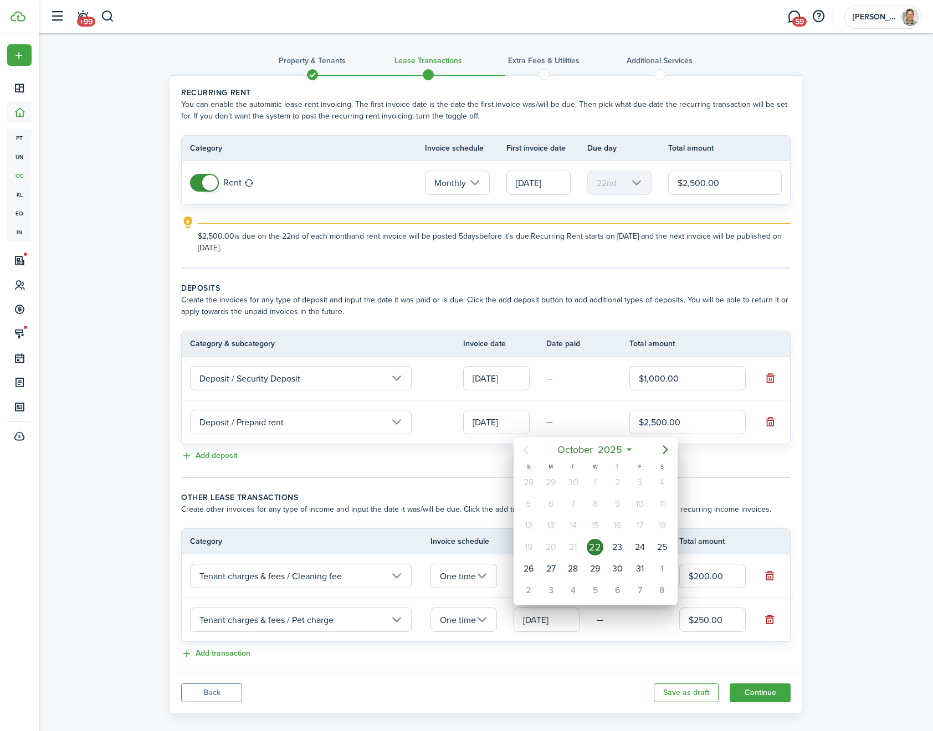
click at [553, 542] on div "20" at bounding box center [550, 547] width 17 height 17
click at [503, 666] on div at bounding box center [466, 365] width 1110 height 908
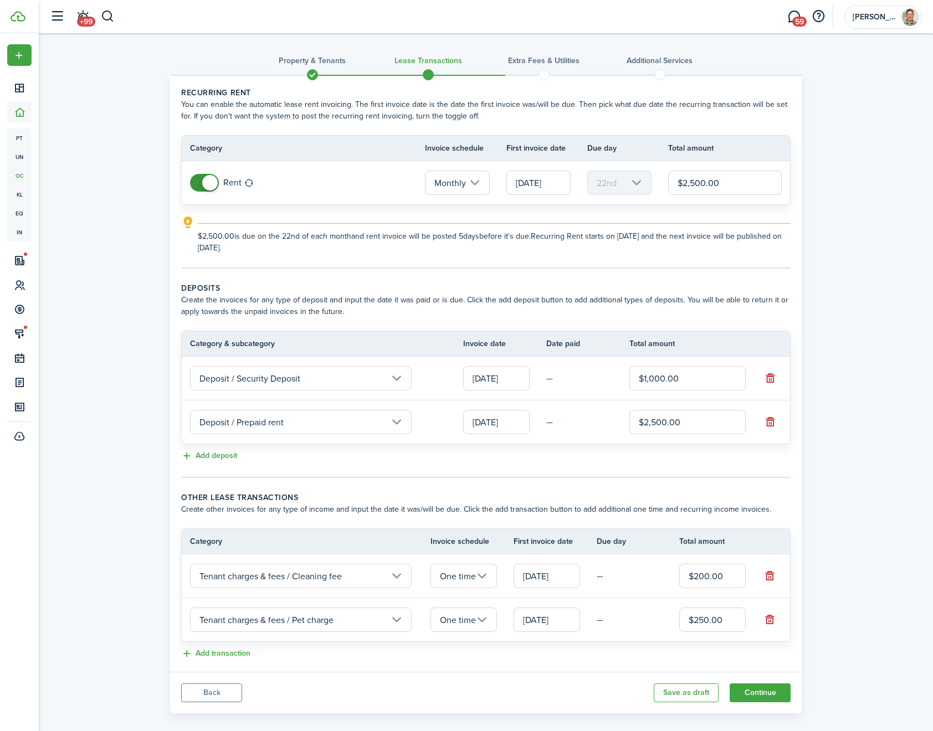
click at [497, 423] on input "[DATE]" at bounding box center [496, 422] width 66 height 24
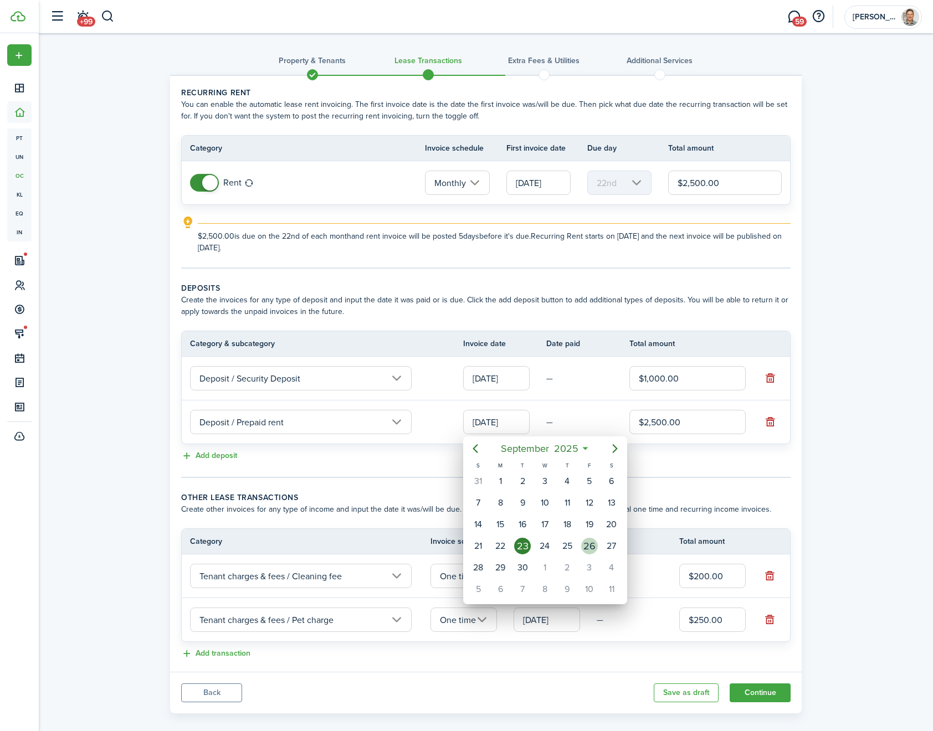
click at [585, 548] on div "26" at bounding box center [589, 546] width 17 height 17
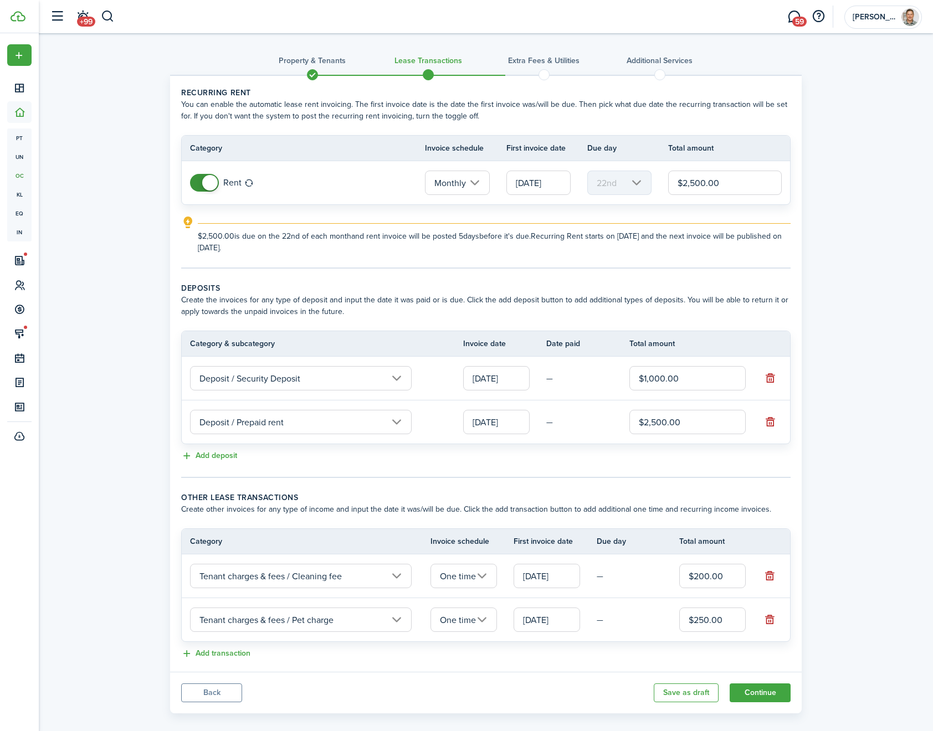
click at [500, 419] on input "[DATE]" at bounding box center [496, 422] width 66 height 24
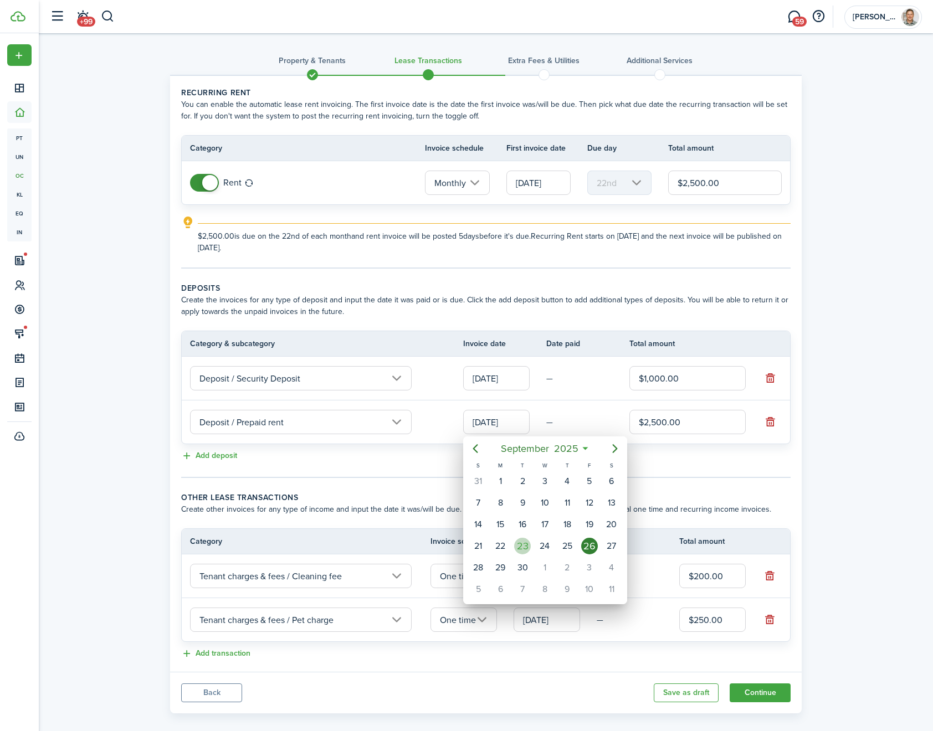
click at [528, 548] on div "23" at bounding box center [522, 546] width 17 height 17
type input "[DATE]"
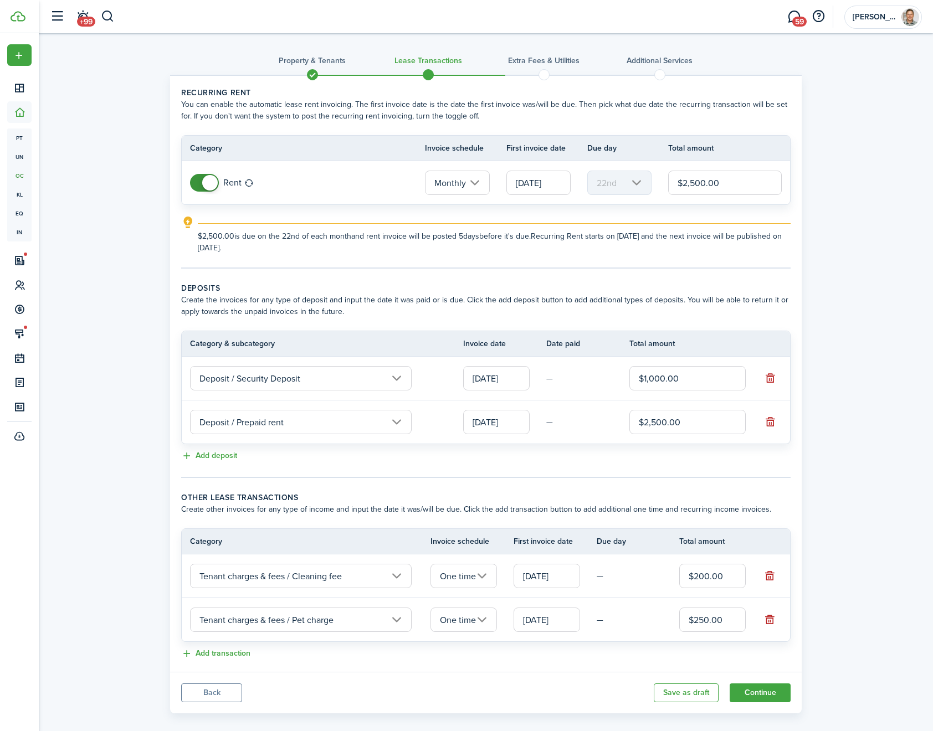
click at [545, 481] on panel-main-body "Recurring rent You can enable the automatic lease rent invoicing. The first inv…" at bounding box center [485, 374] width 631 height 596
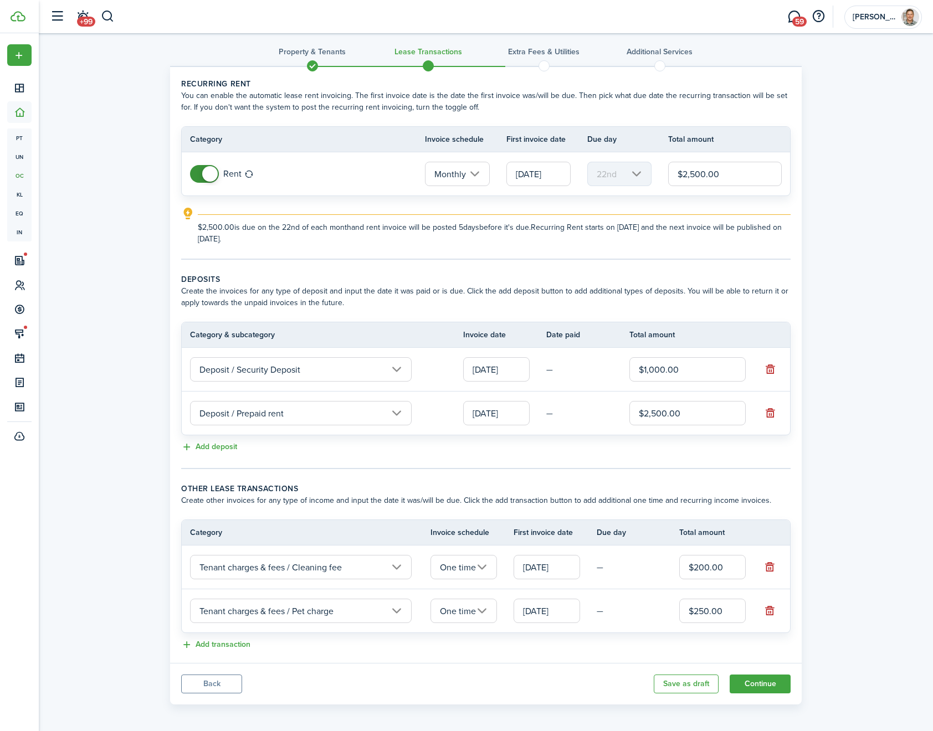
scroll to position [13, 0]
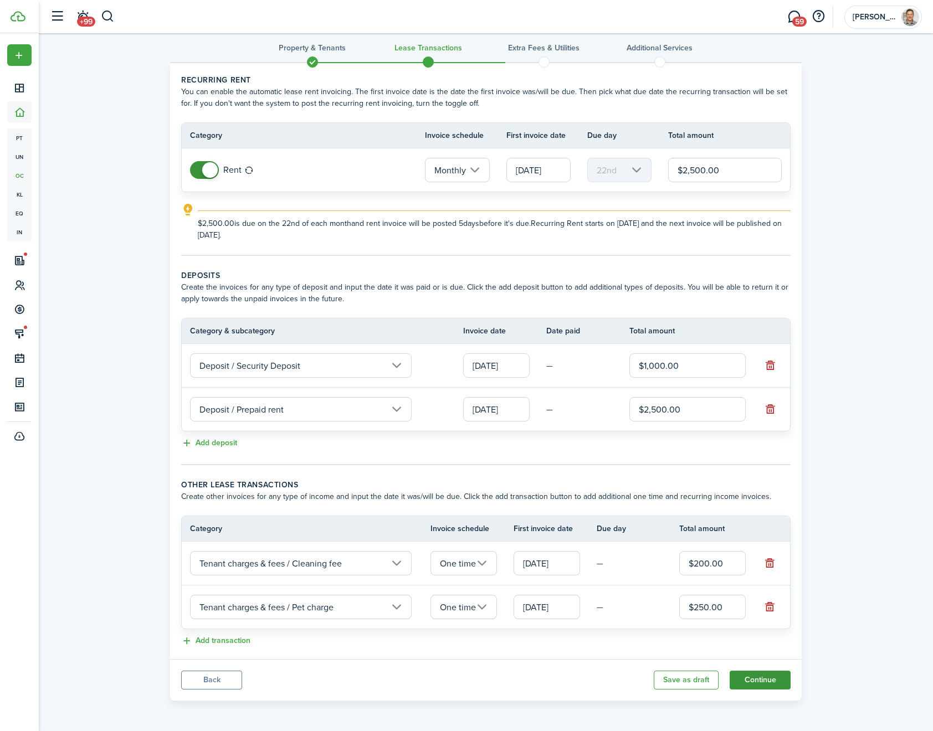
click at [749, 682] on button "Continue" at bounding box center [759, 680] width 61 height 19
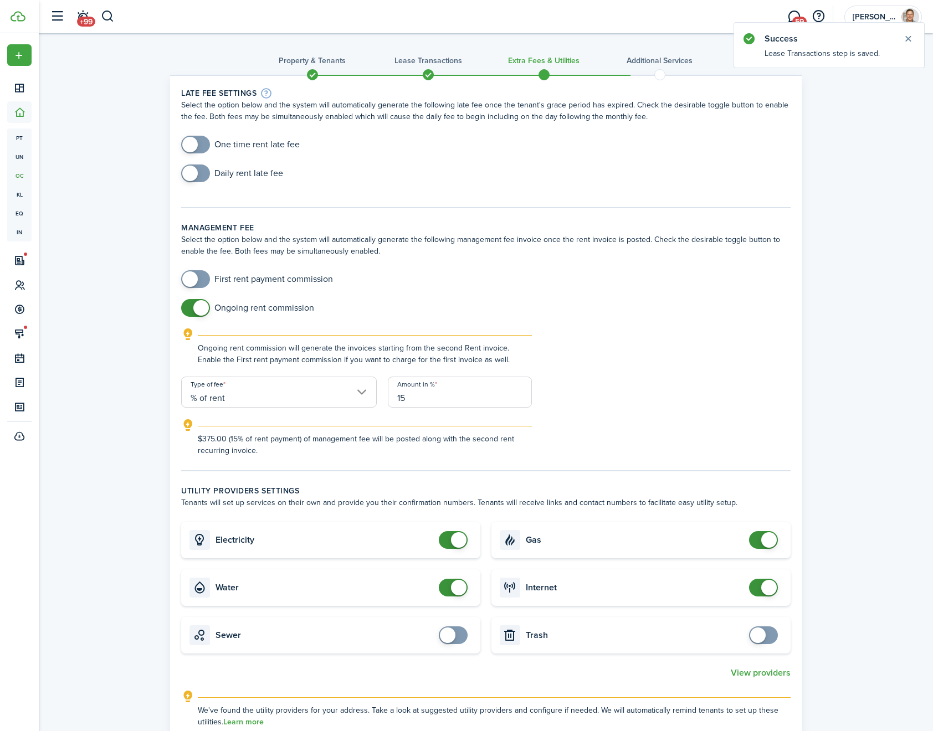
checkbox input "true"
click at [196, 174] on span at bounding box center [190, 174] width 16 height 16
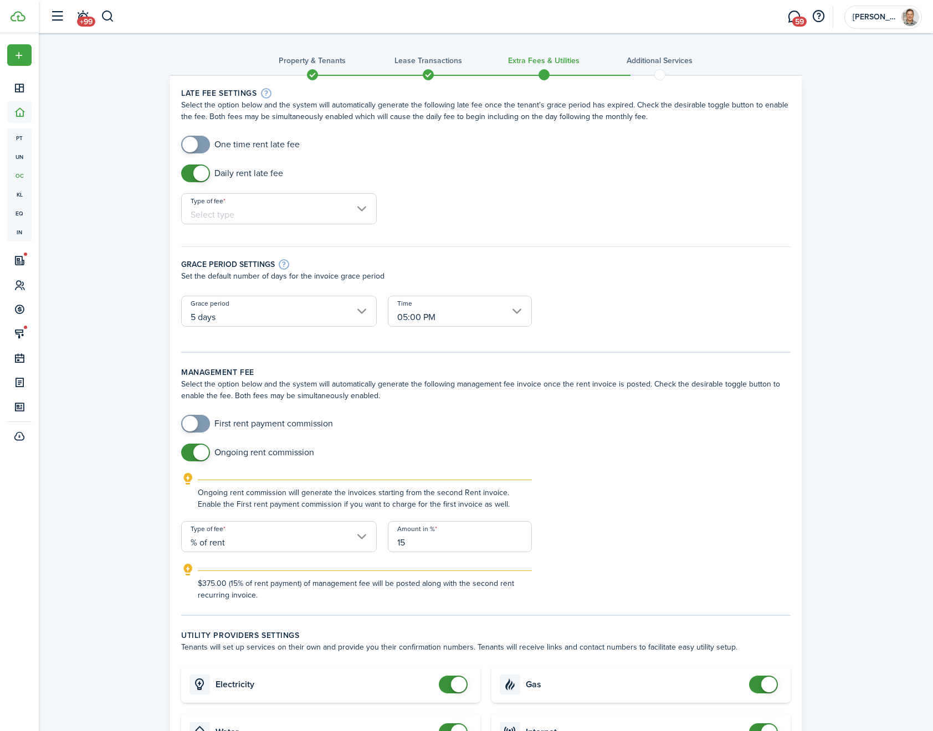
checkbox input "true"
click at [199, 145] on span at bounding box center [195, 145] width 11 height 18
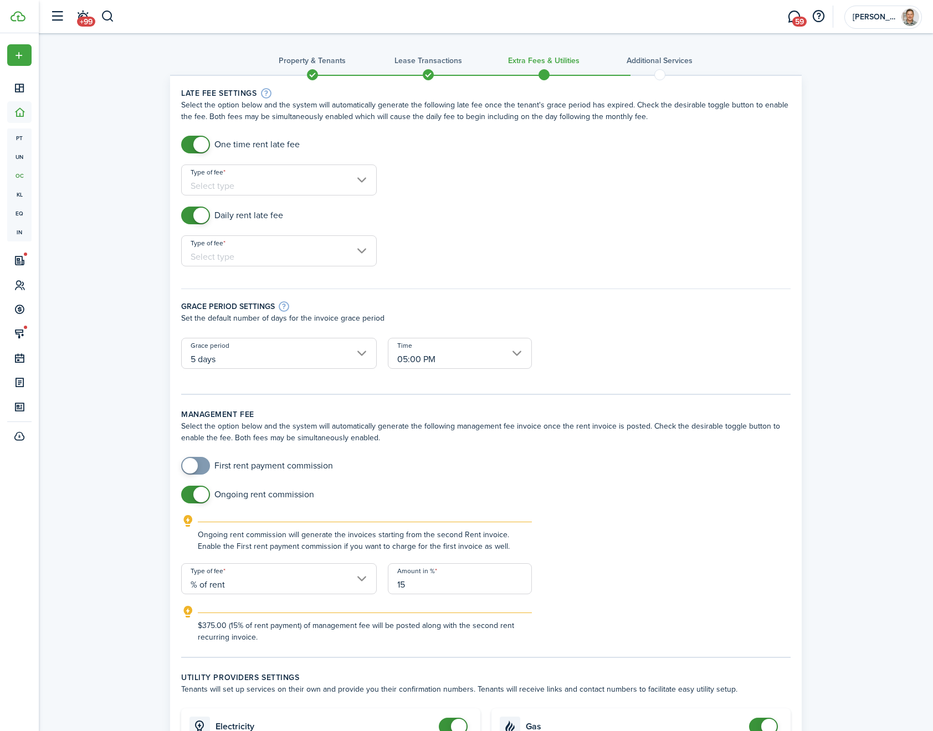
click at [209, 179] on input "Type of fee" at bounding box center [279, 180] width 196 height 31
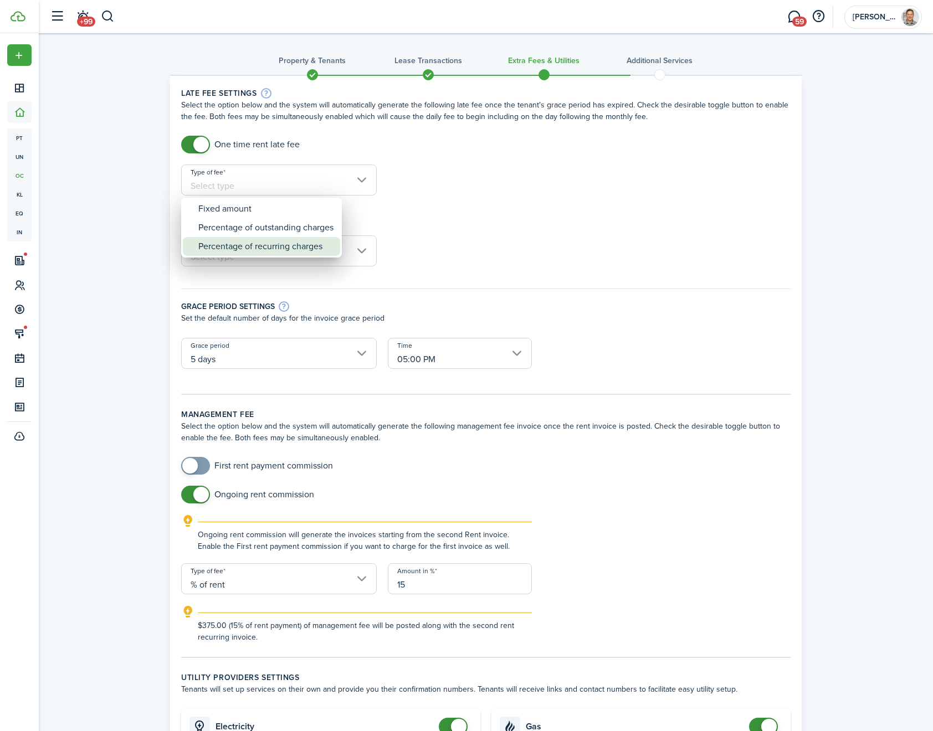
click at [233, 230] on div "Percentage of outstanding charges" at bounding box center [265, 227] width 135 height 19
type input "Percentage of outstanding charges"
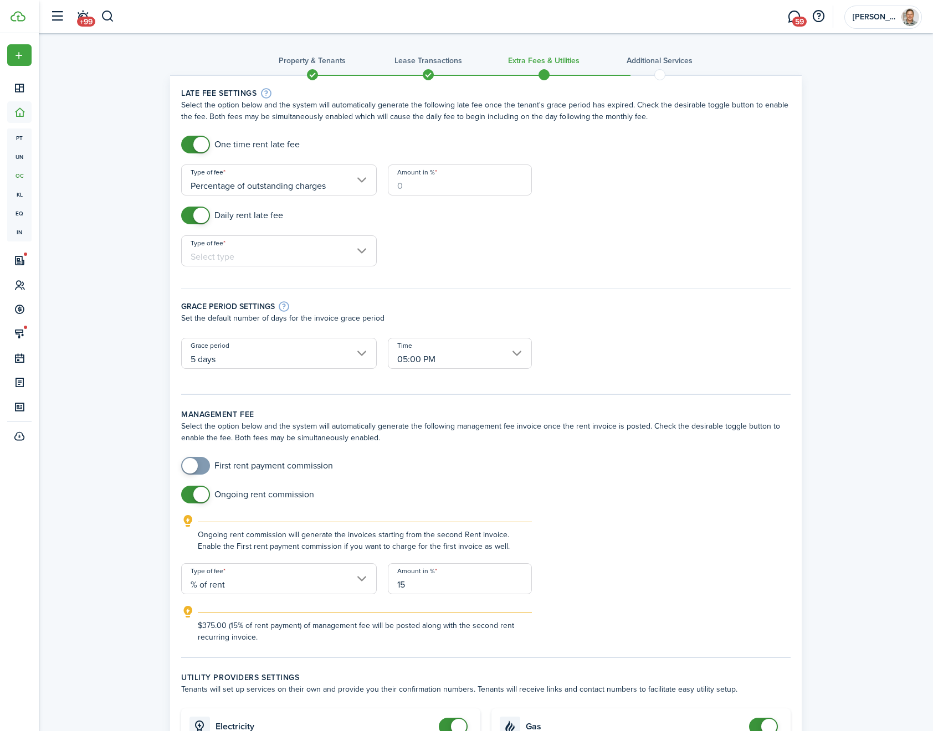
click at [462, 190] on input "Amount in %" at bounding box center [460, 180] width 144 height 31
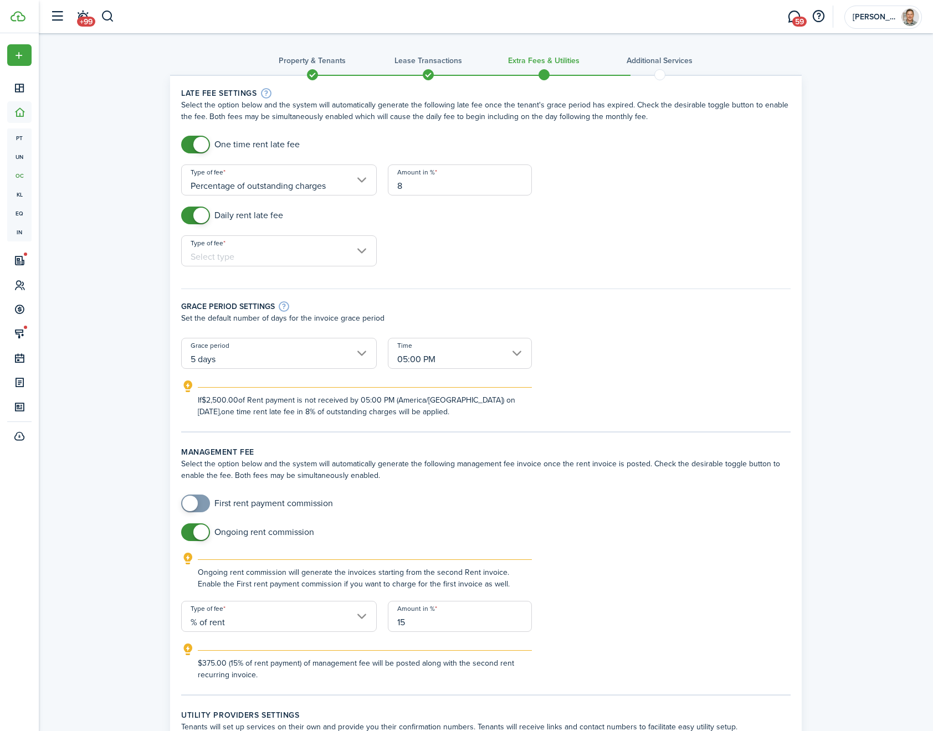
type input "8"
click at [426, 271] on div at bounding box center [459, 256] width 155 height 42
click at [234, 254] on input "Type of fee" at bounding box center [279, 250] width 196 height 31
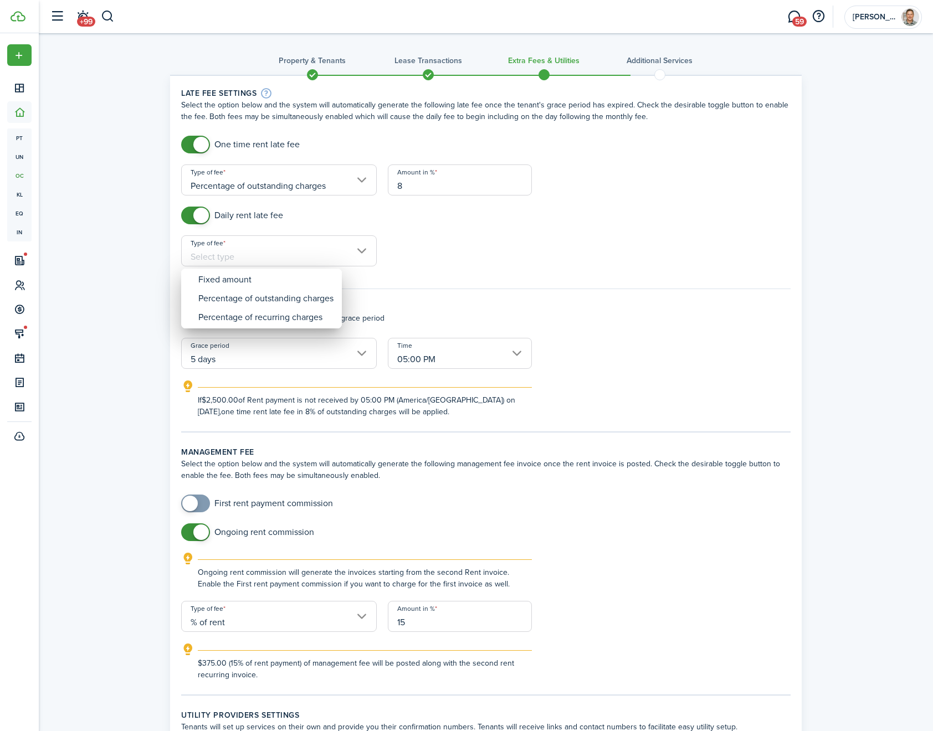
click at [204, 220] on div at bounding box center [466, 365] width 1110 height 908
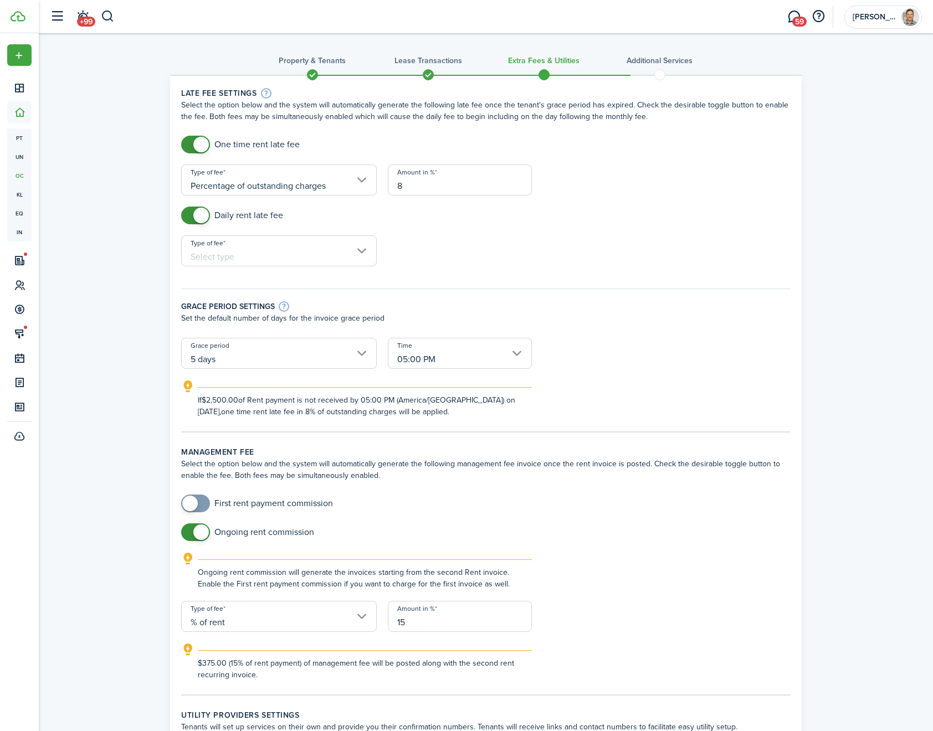
click at [193, 218] on span at bounding box center [201, 216] width 16 height 16
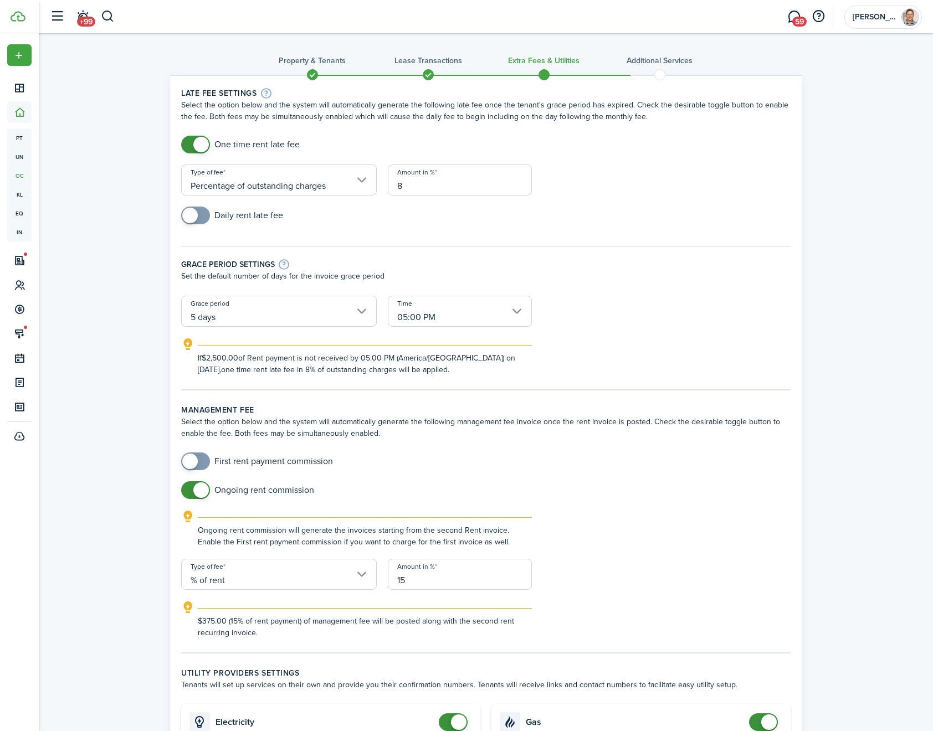
click at [187, 215] on span at bounding box center [190, 216] width 16 height 16
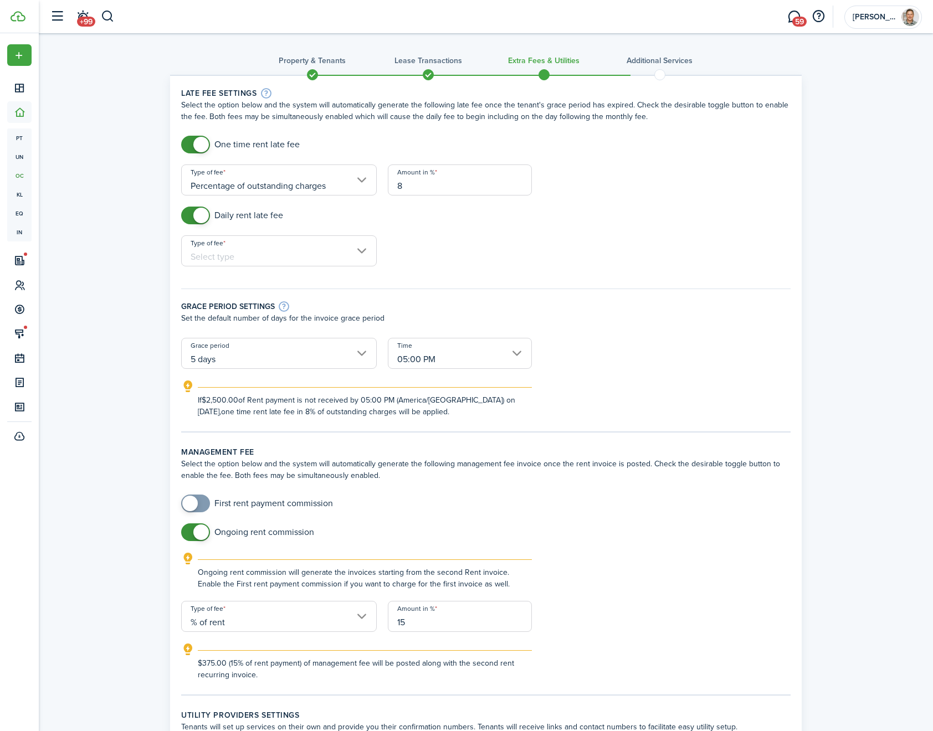
click at [226, 250] on input "Type of fee" at bounding box center [279, 250] width 196 height 31
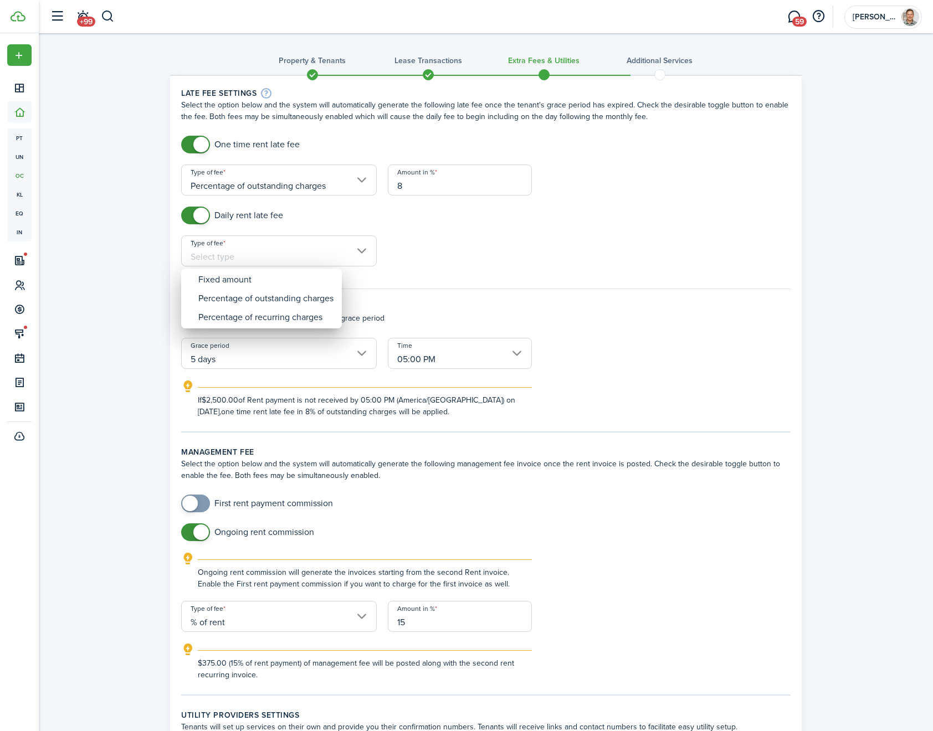
click at [192, 213] on div at bounding box center [466, 365] width 1110 height 908
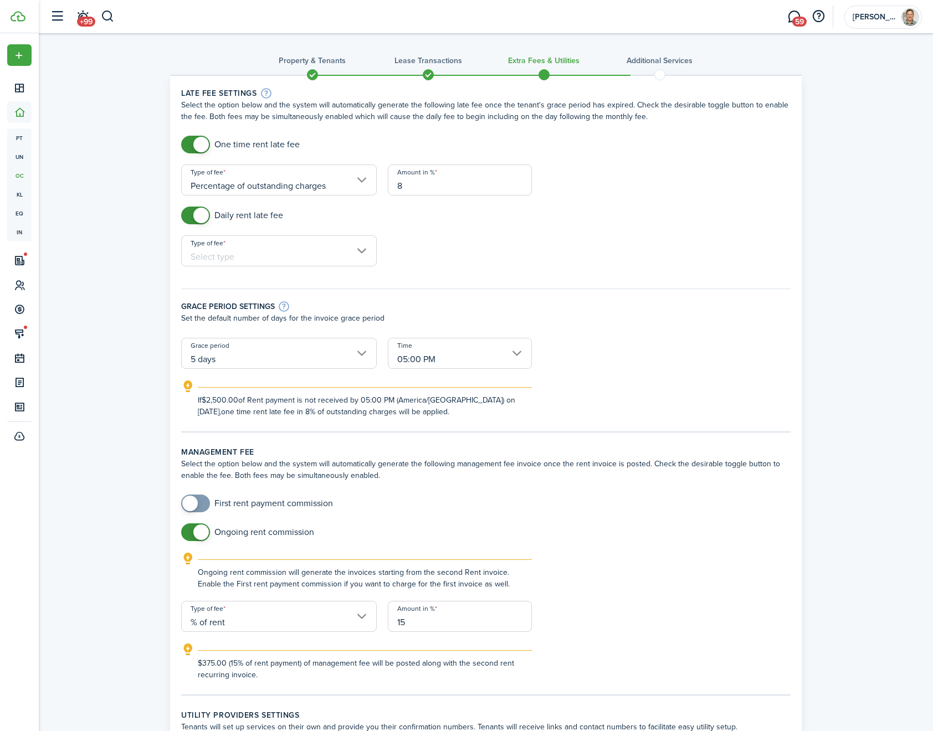
checkbox input "false"
click at [194, 217] on span at bounding box center [201, 216] width 16 height 16
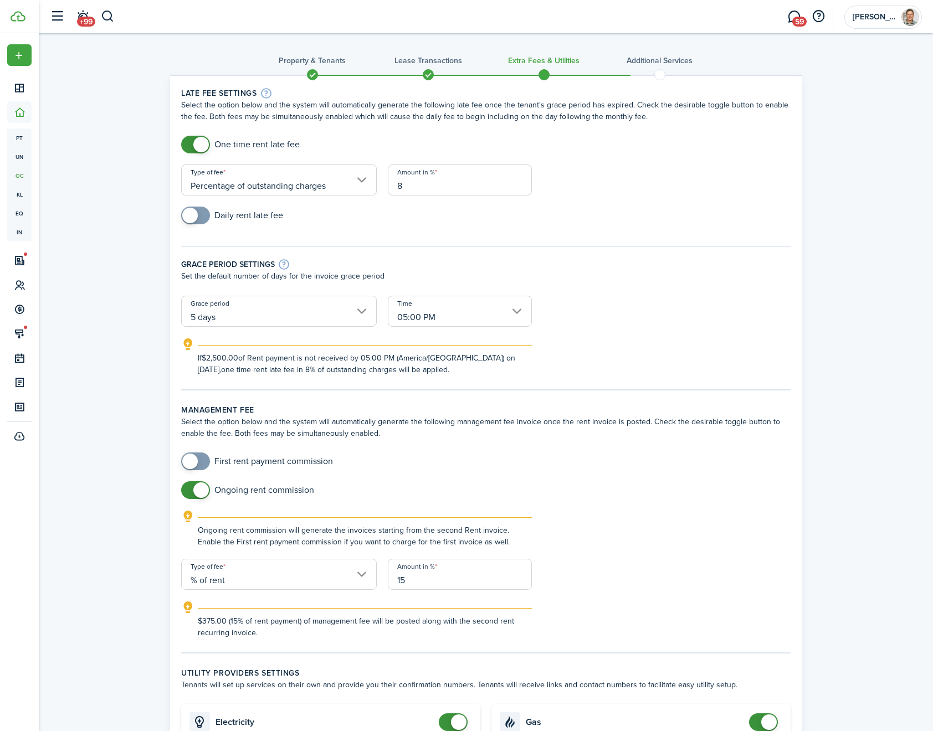
click at [462, 266] on div "Grace period settings" at bounding box center [485, 264] width 609 height 12
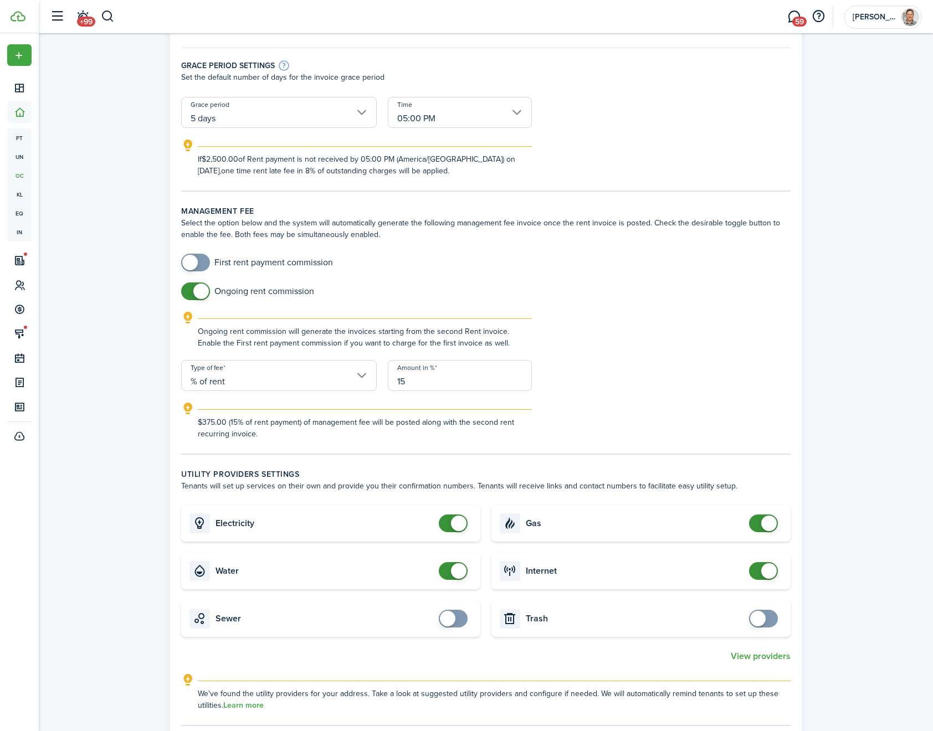
scroll to position [224, 0]
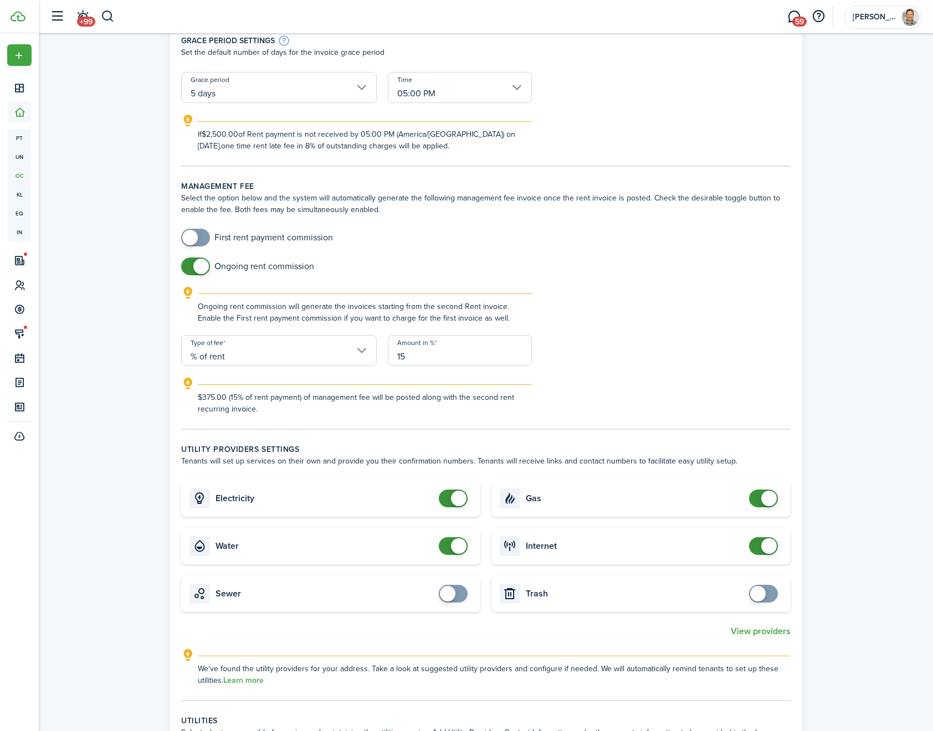
checkbox input "false"
click at [450, 495] on span at bounding box center [453, 499] width 11 height 18
checkbox input "false"
click at [451, 549] on span at bounding box center [459, 546] width 16 height 16
checkbox input "false"
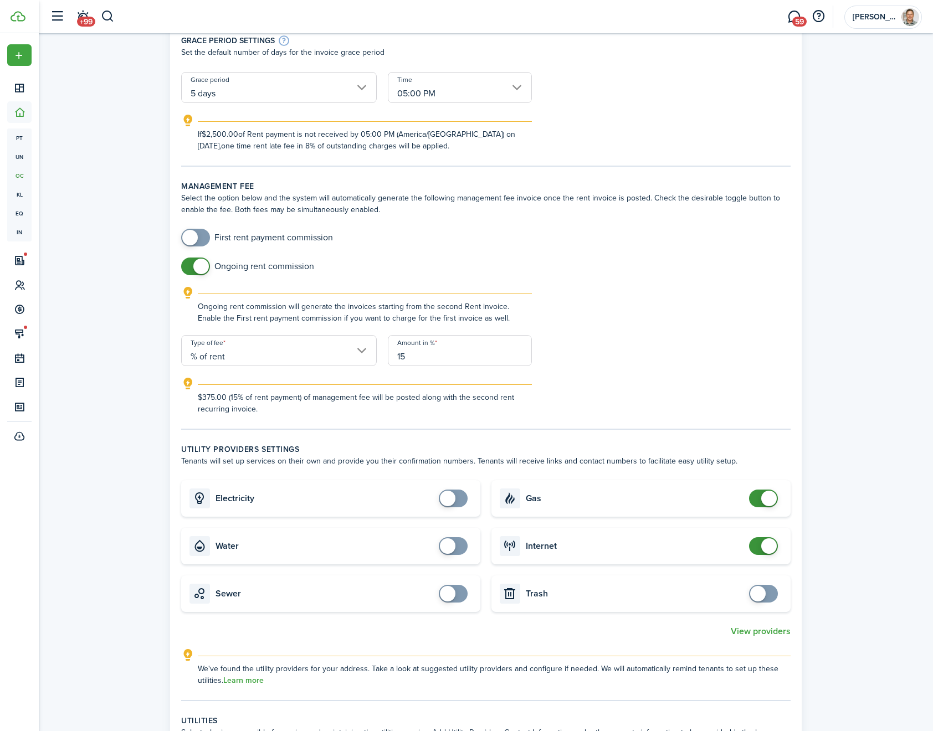
click at [760, 507] on body "Create New Dashboard Portfolio pt Properties un Units oc Occupancy Tracker New …" at bounding box center [466, 141] width 933 height 731
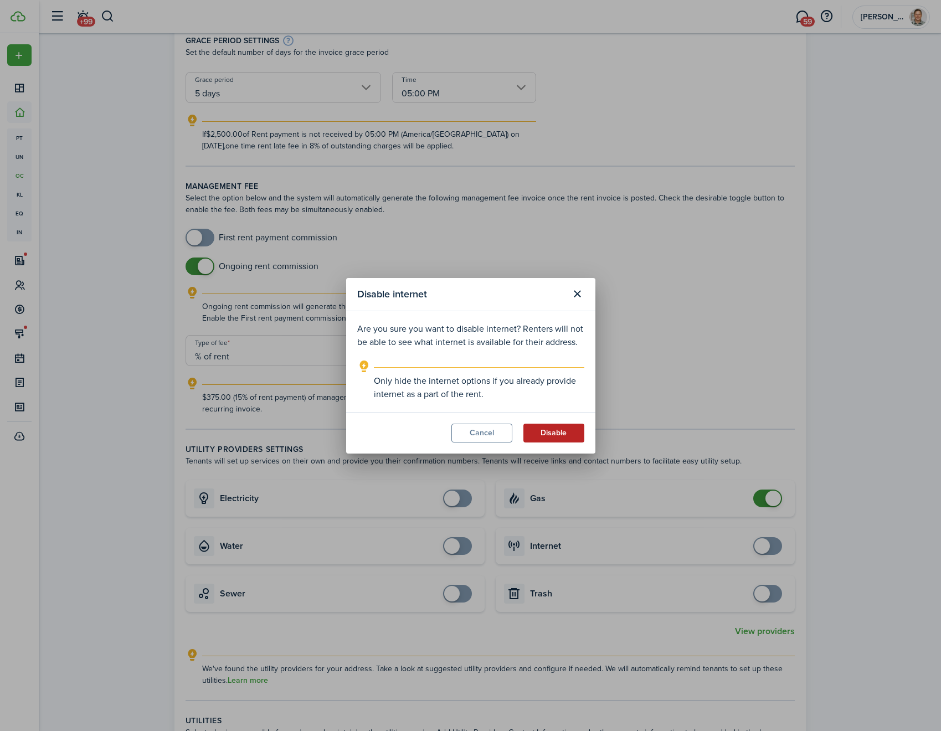
click at [554, 430] on button "Disable" at bounding box center [553, 433] width 61 height 19
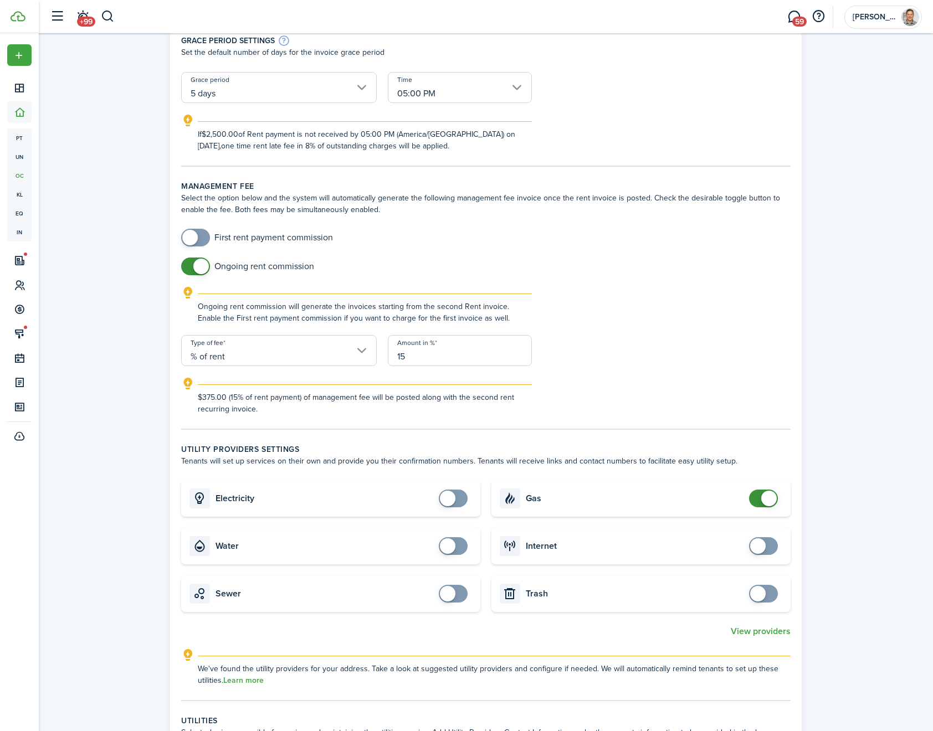
checkbox input "false"
click at [767, 495] on span at bounding box center [769, 499] width 16 height 16
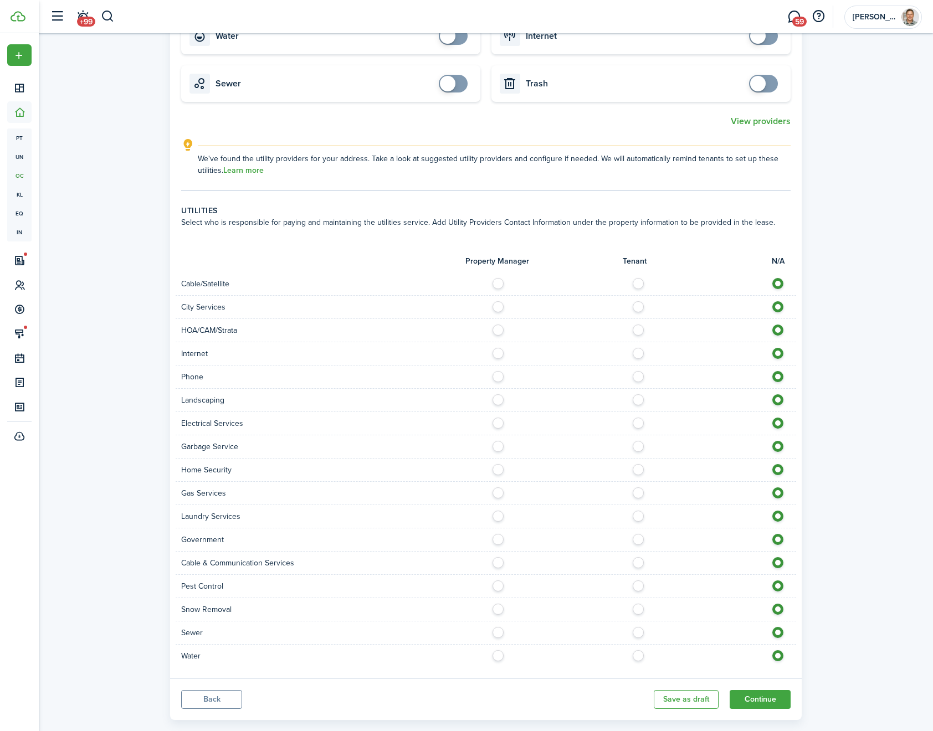
scroll to position [753, 0]
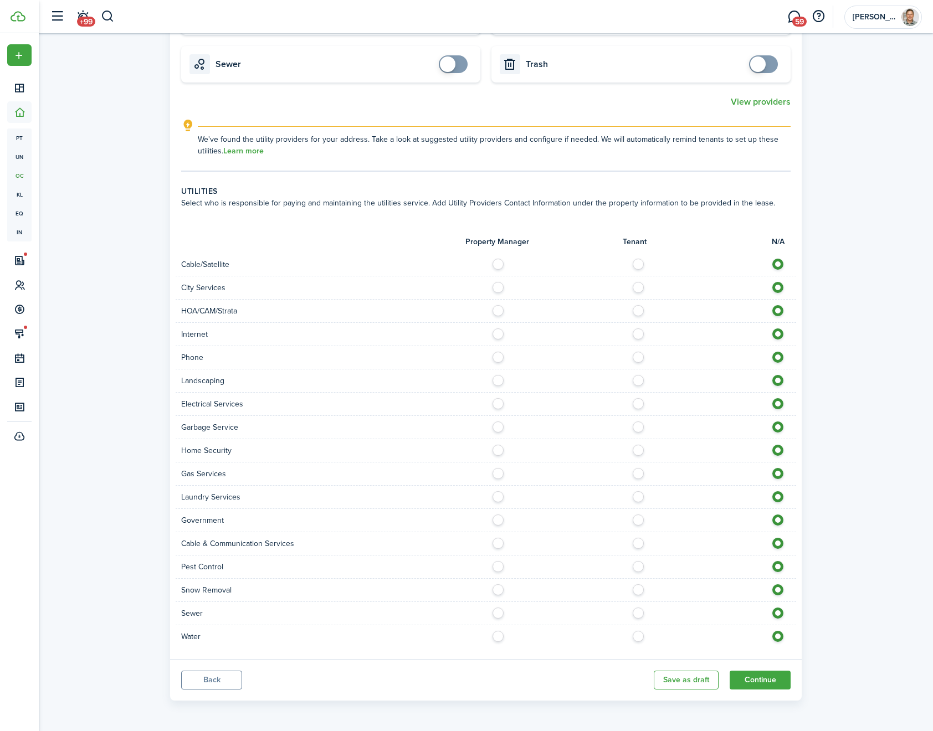
drag, startPoint x: 752, startPoint y: 679, endPoint x: 579, endPoint y: 453, distance: 284.1
click at [611, 539] on panel-main "Late fee settings Select the option below and the system will automatically gen…" at bounding box center [485, 10] width 631 height 1379
click at [499, 334] on label at bounding box center [500, 331] width 19 height 6
radio input "true"
click at [499, 381] on label at bounding box center [500, 378] width 19 height 6
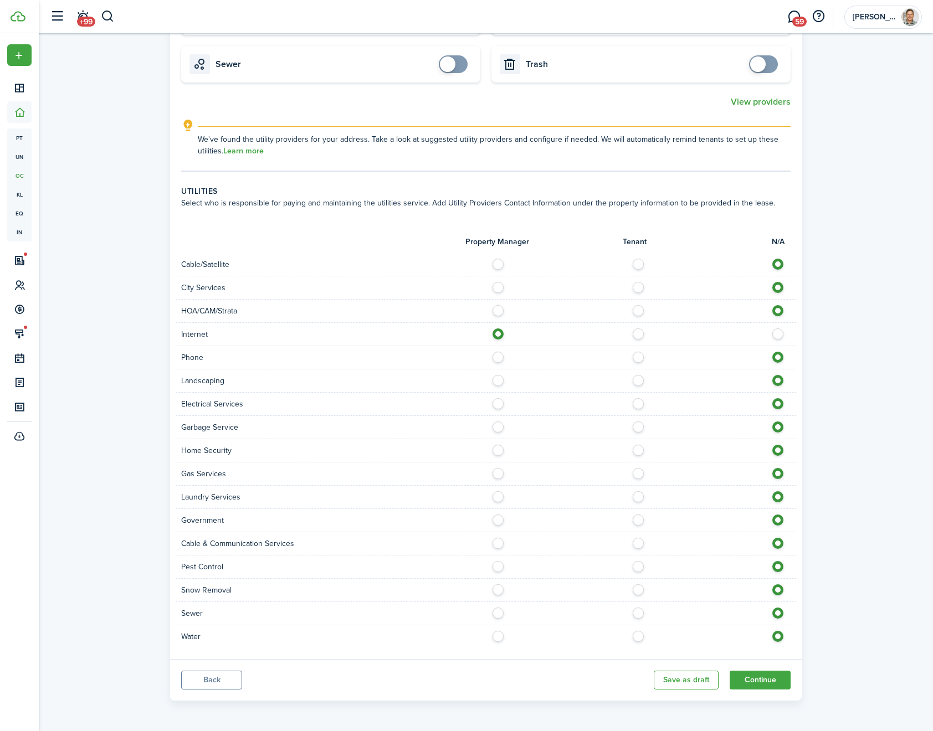
radio input "true"
click at [498, 404] on label at bounding box center [500, 401] width 19 height 6
radio input "true"
click at [497, 427] on label at bounding box center [500, 425] width 19 height 6
radio input "true"
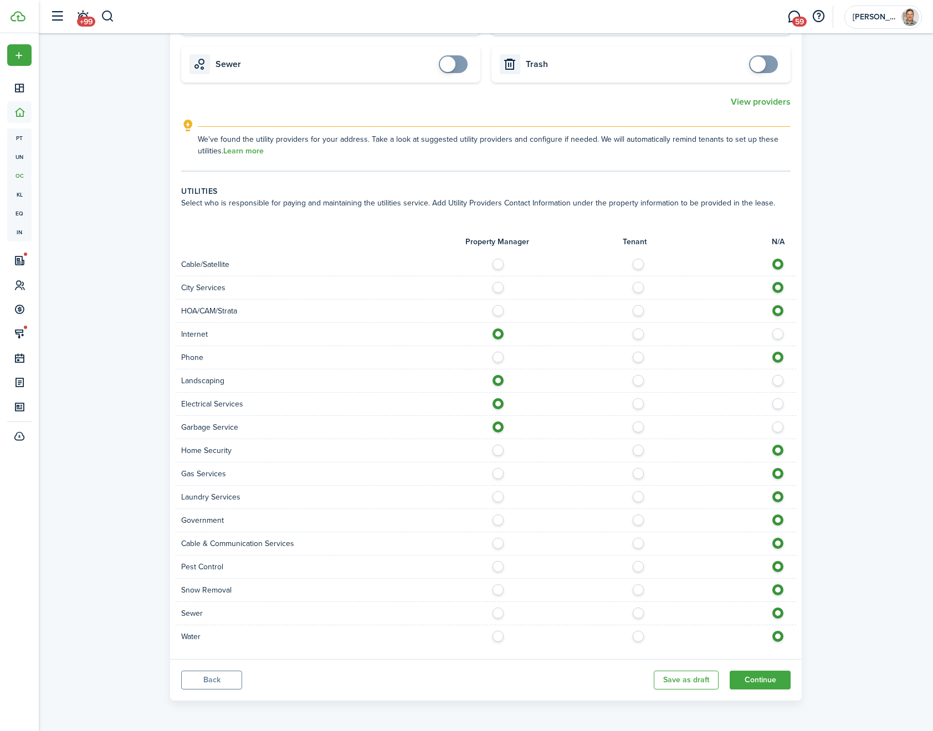
click at [497, 474] on label at bounding box center [500, 471] width 19 height 6
radio input "true"
click at [501, 602] on div "Sewer" at bounding box center [486, 613] width 620 height 23
click at [497, 589] on label at bounding box center [500, 587] width 19 height 6
radio input "true"
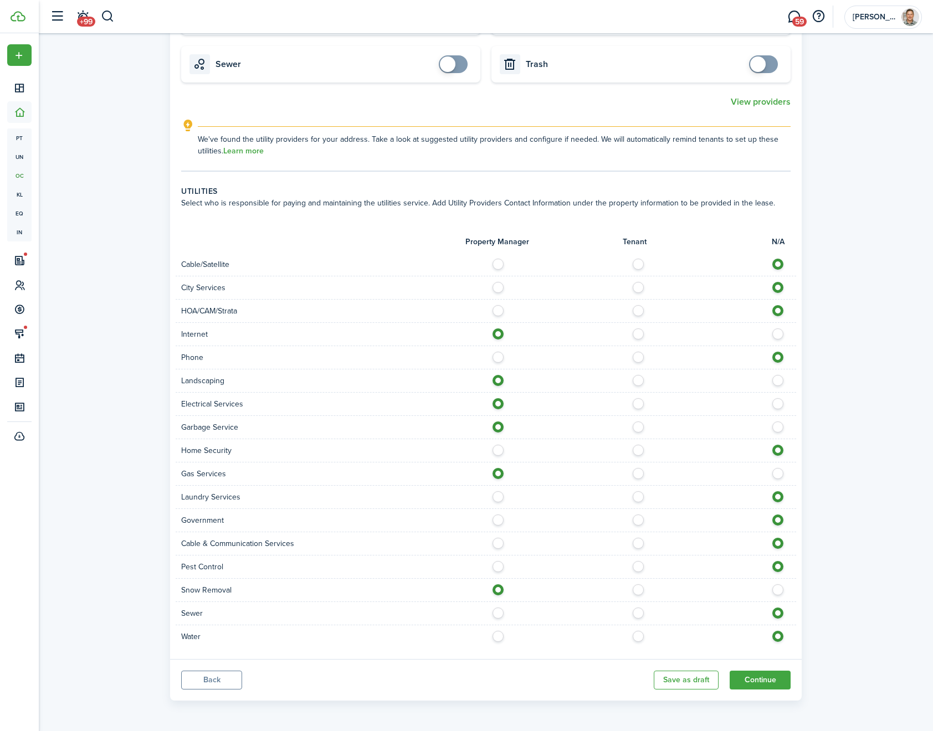
click at [499, 613] on label at bounding box center [500, 611] width 19 height 6
radio input "true"
click at [495, 643] on div "Water" at bounding box center [486, 636] width 620 height 23
drag, startPoint x: 496, startPoint y: 637, endPoint x: 513, endPoint y: 640, distance: 18.0
click at [496, 636] on label at bounding box center [500, 634] width 19 height 6
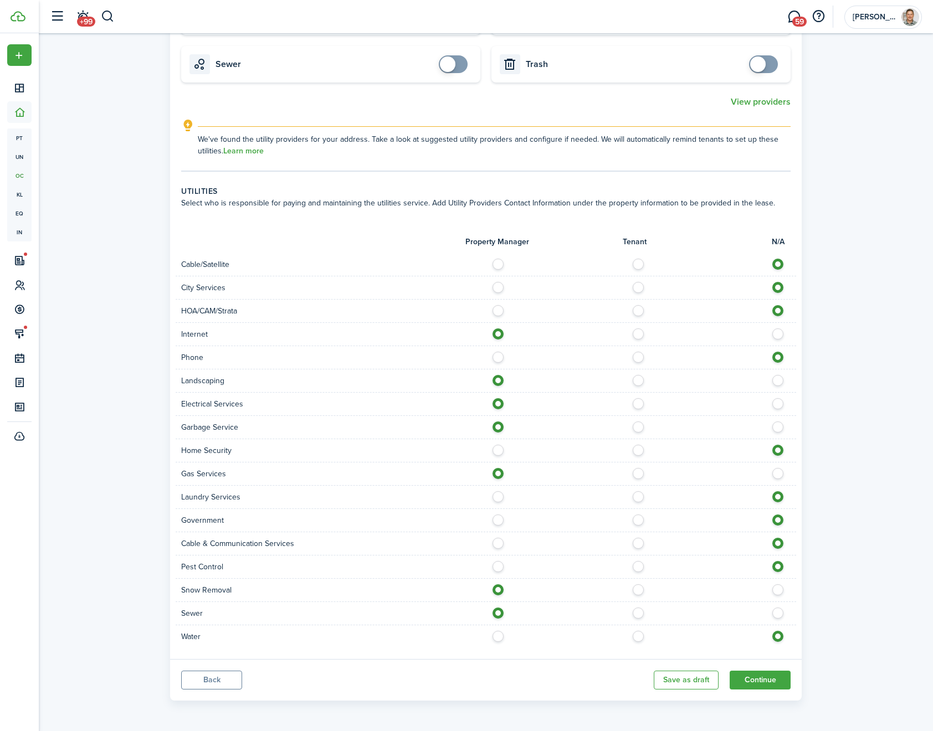
radio input "true"
click at [761, 681] on button "Continue" at bounding box center [759, 680] width 61 height 19
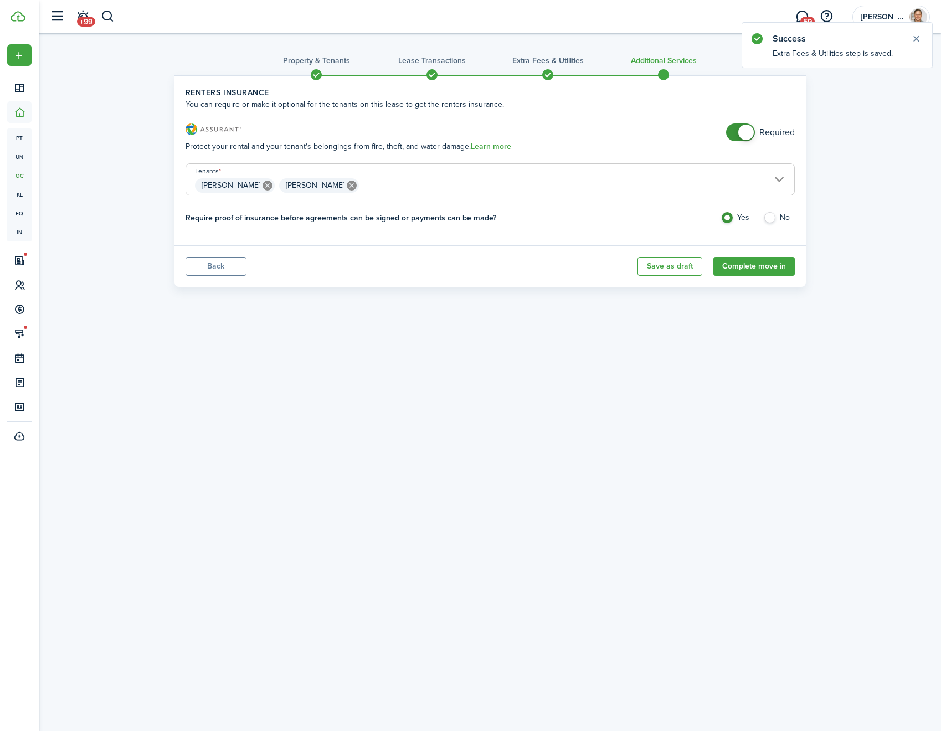
drag, startPoint x: 756, startPoint y: 268, endPoint x: 632, endPoint y: 233, distance: 128.4
click at [634, 233] on panel-main "Renters Insurance You can require or make it optional for the tenants on this l…" at bounding box center [489, 181] width 631 height 212
click at [772, 215] on label "No" at bounding box center [779, 220] width 32 height 17
radio input "false"
radio input "true"
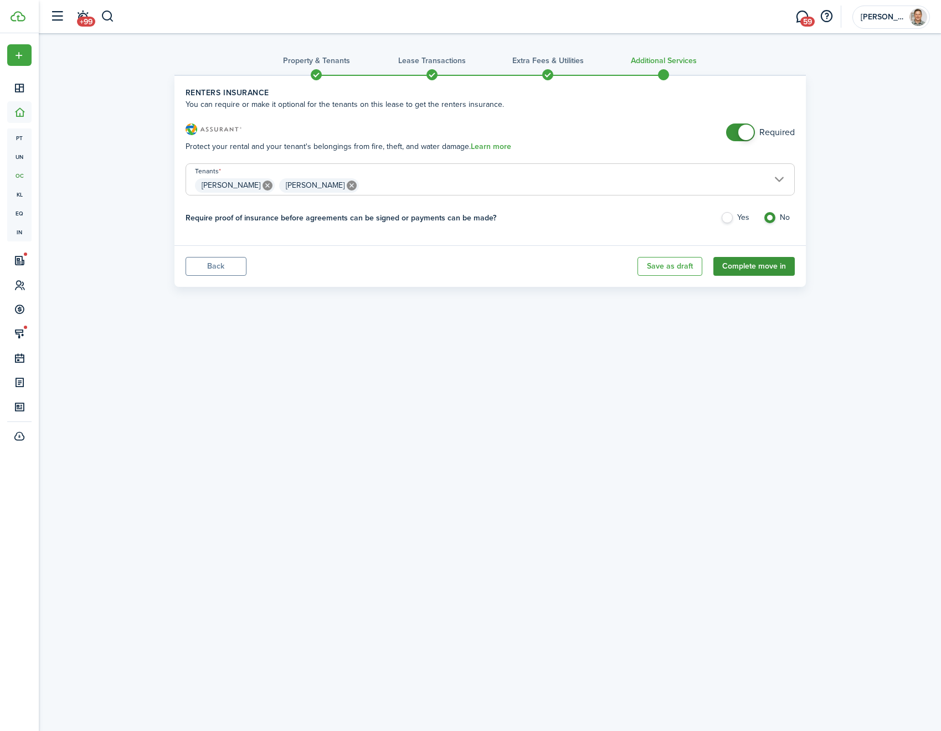
click at [745, 265] on button "Complete move in" at bounding box center [753, 266] width 81 height 19
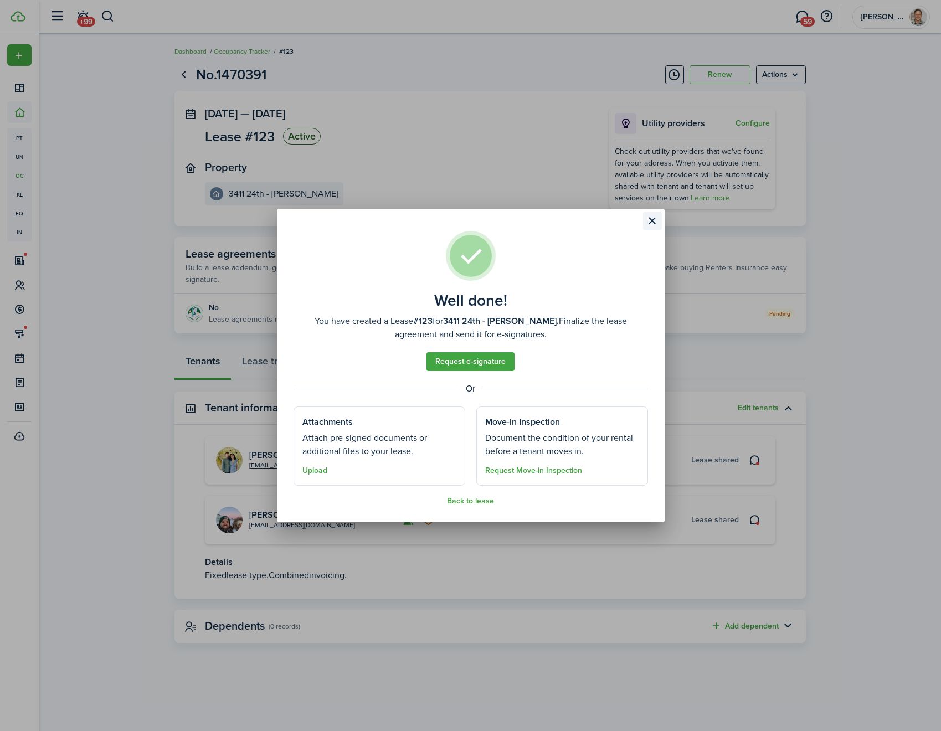
click at [650, 222] on button "Close modal" at bounding box center [652, 221] width 19 height 19
